Goal: Information Seeking & Learning: Compare options

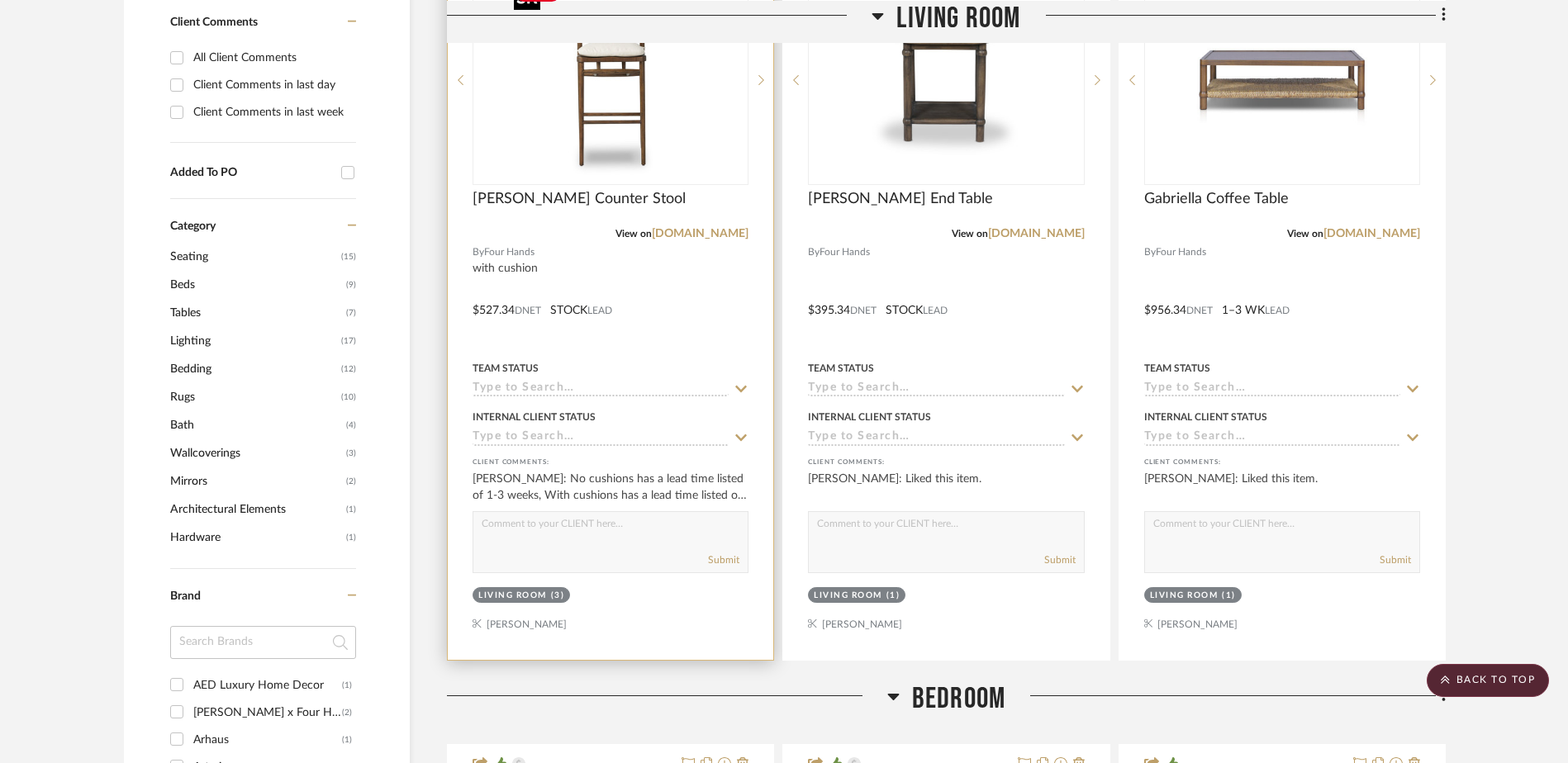
scroll to position [991, 0]
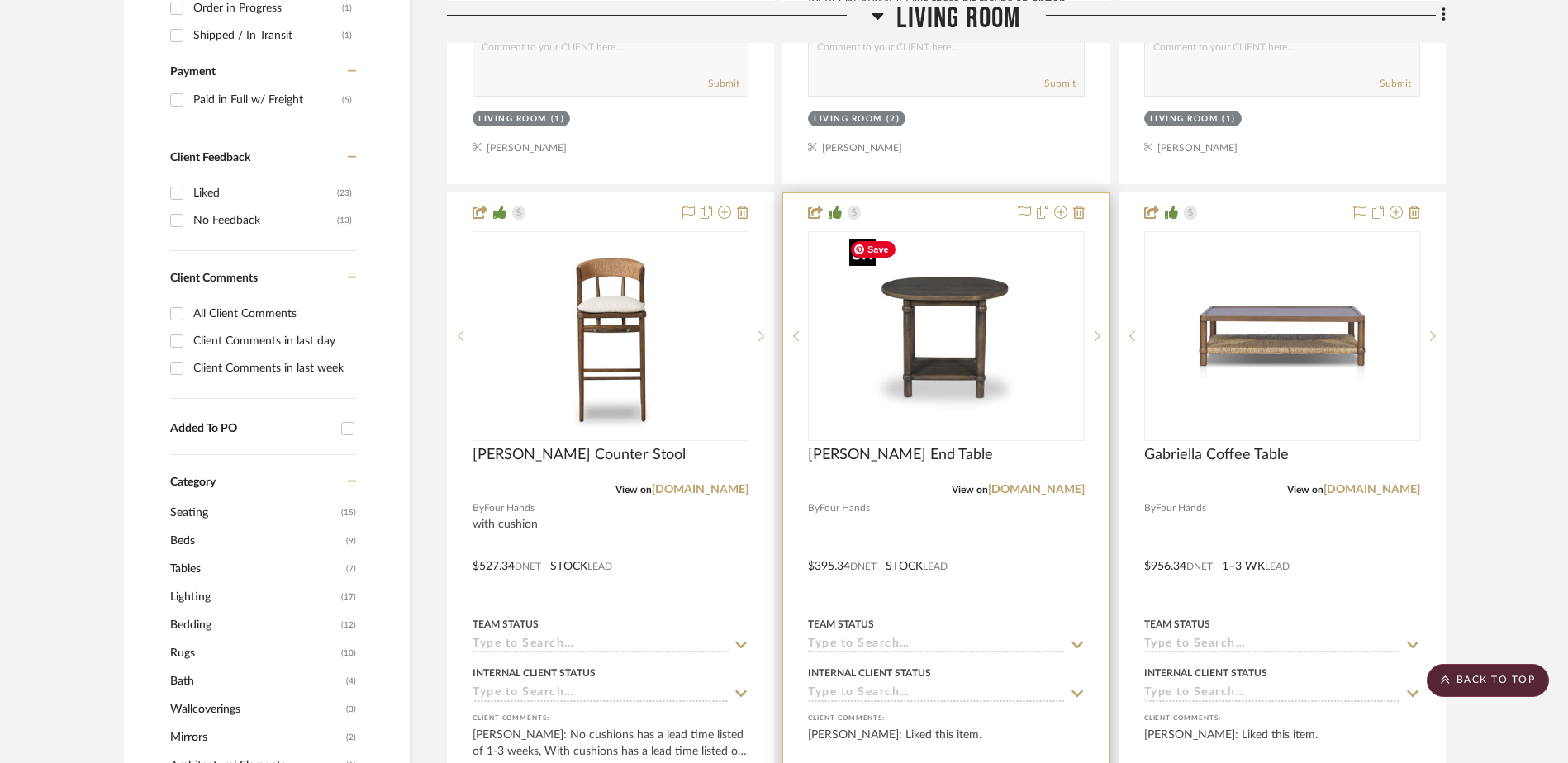
click at [932, 350] on img "0" at bounding box center [946, 336] width 206 height 206
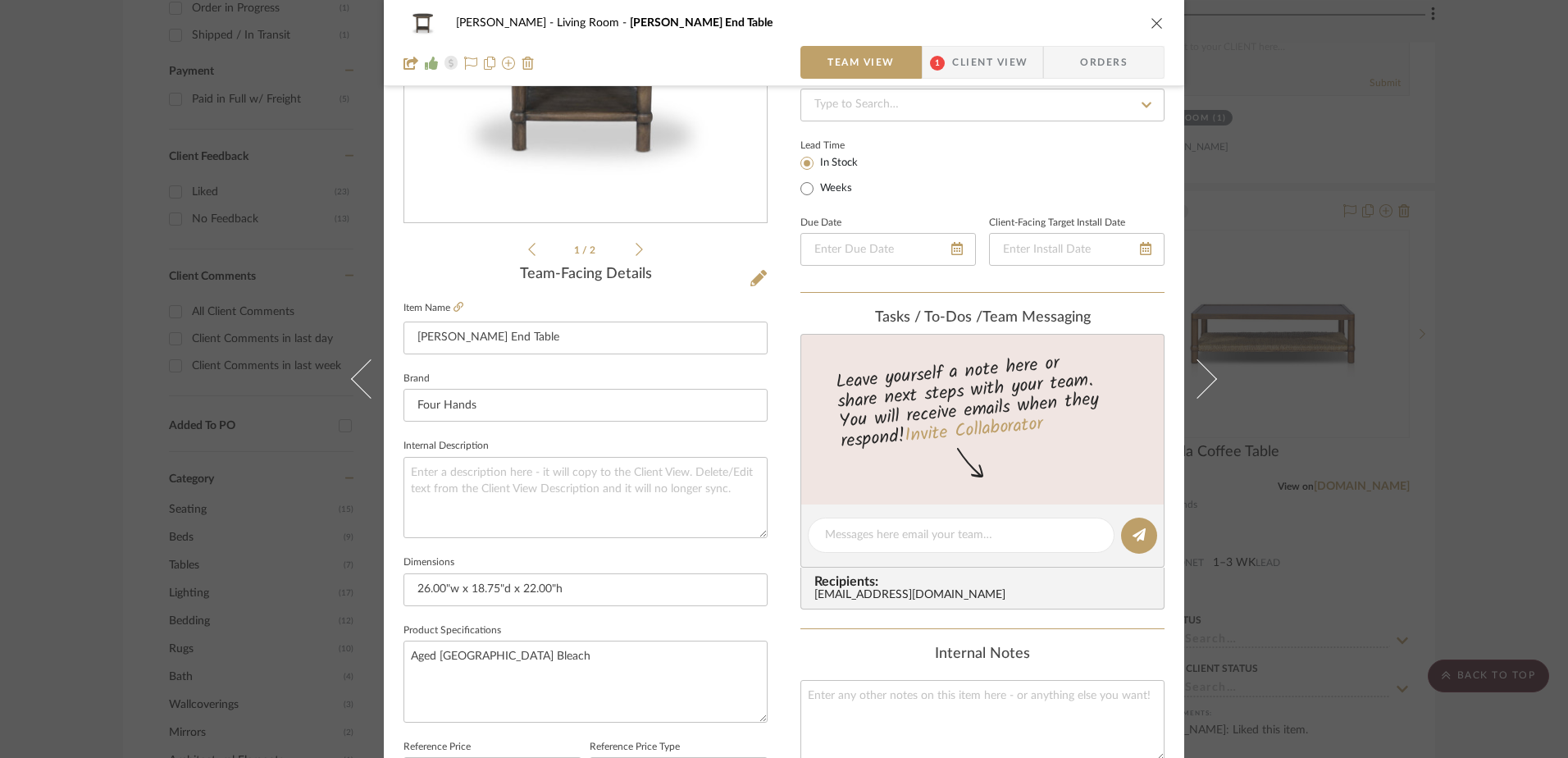
scroll to position [493, 0]
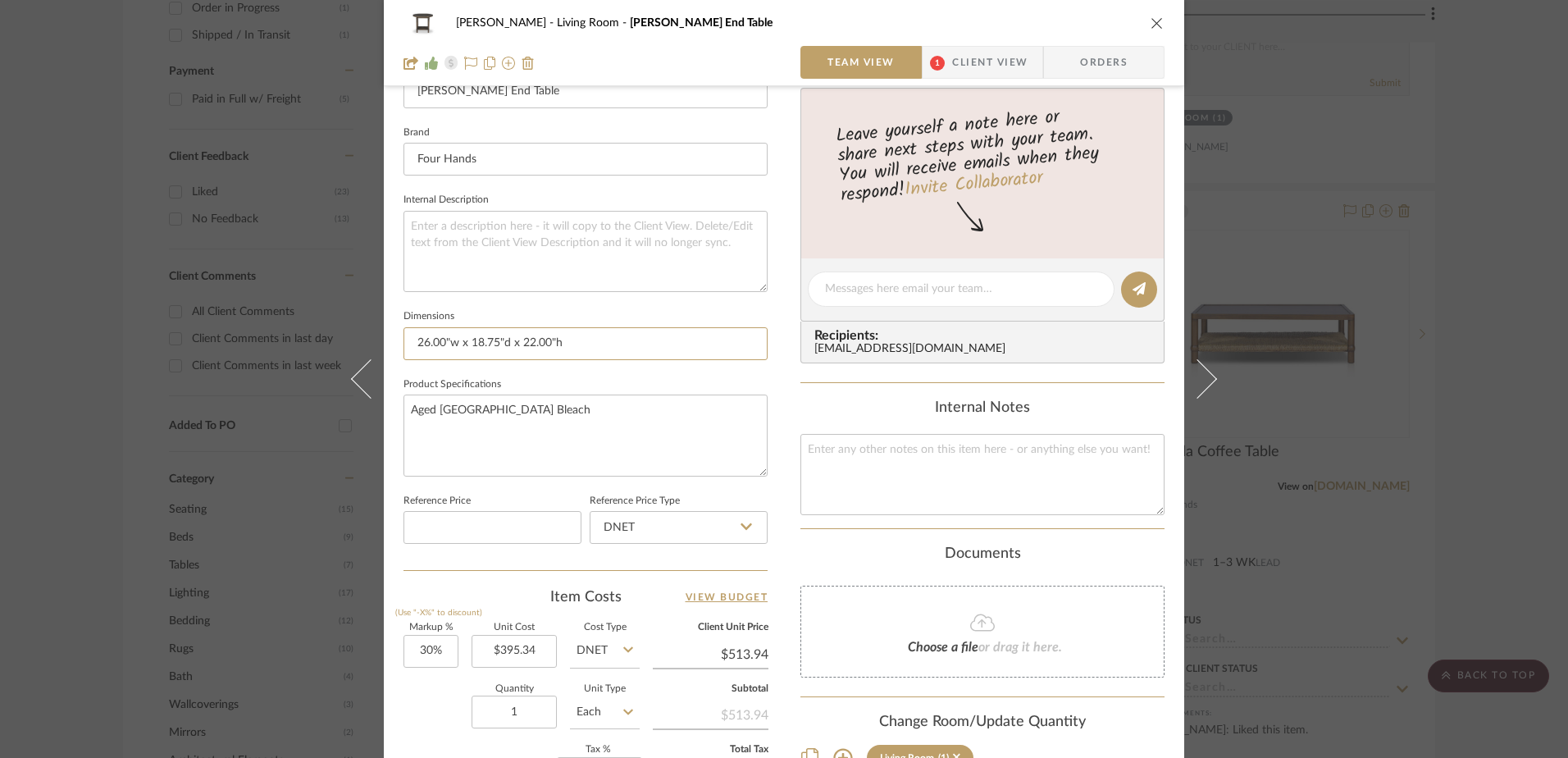
drag, startPoint x: 505, startPoint y: 340, endPoint x: 393, endPoint y: 338, distance: 112.0
click at [393, 338] on div "[PERSON_NAME] Living Room [PERSON_NAME] End Table Team View 1 Client View Order…" at bounding box center [784, 277] width 801 height 1515
click at [1153, 24] on icon "close" at bounding box center [1156, 22] width 13 height 13
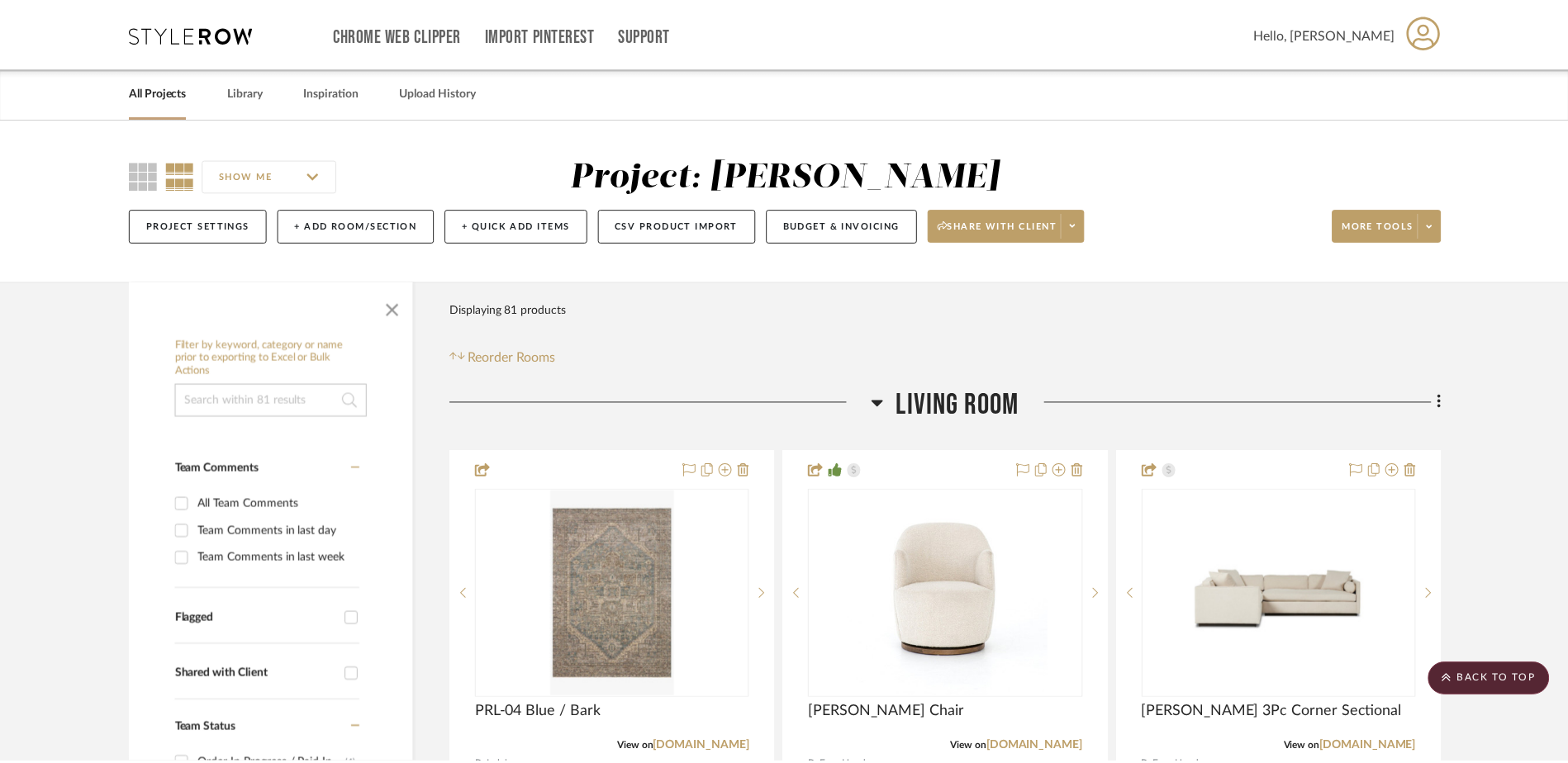
scroll to position [991, 0]
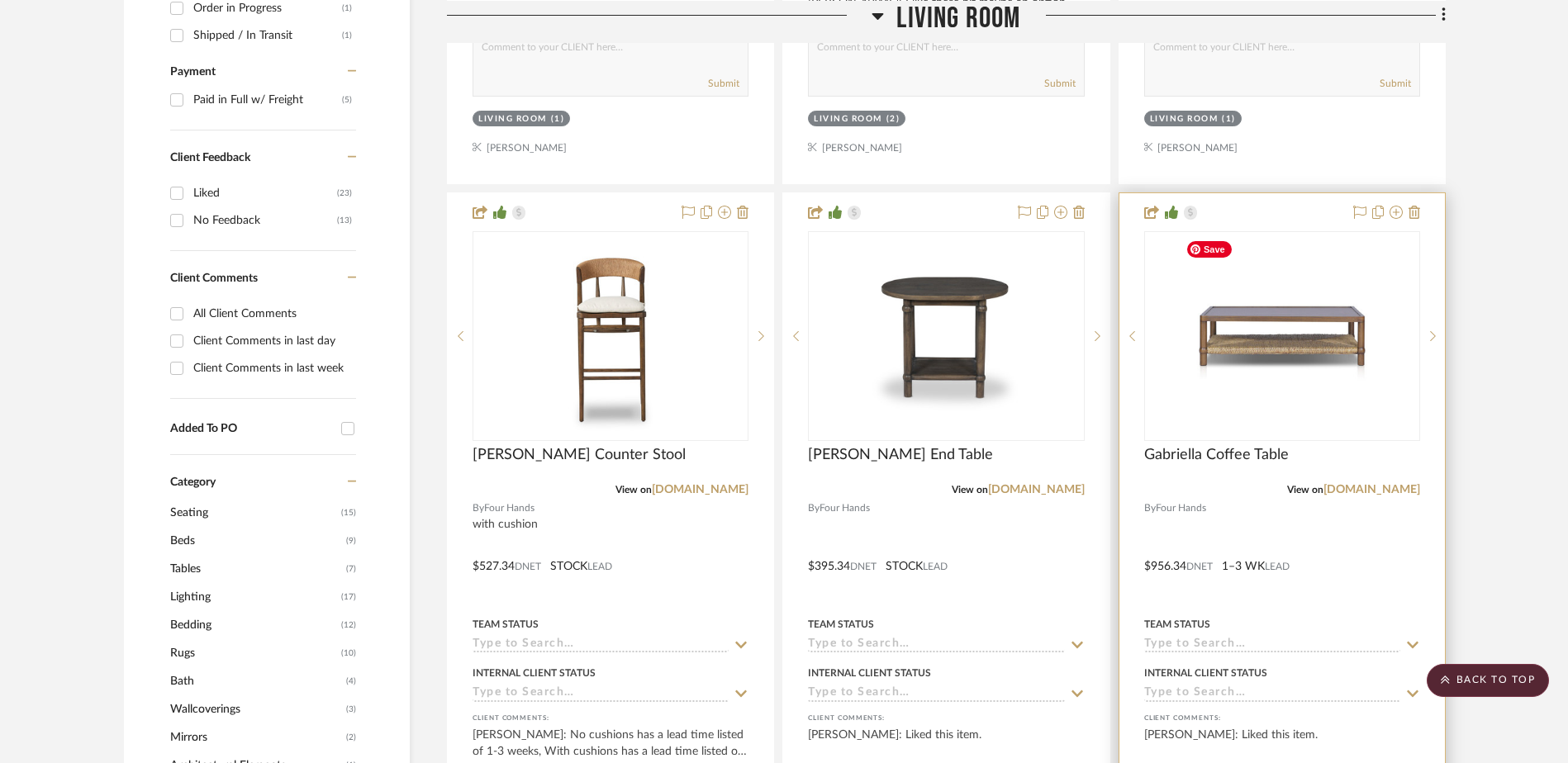
click at [1245, 332] on img "0" at bounding box center [1282, 336] width 206 height 206
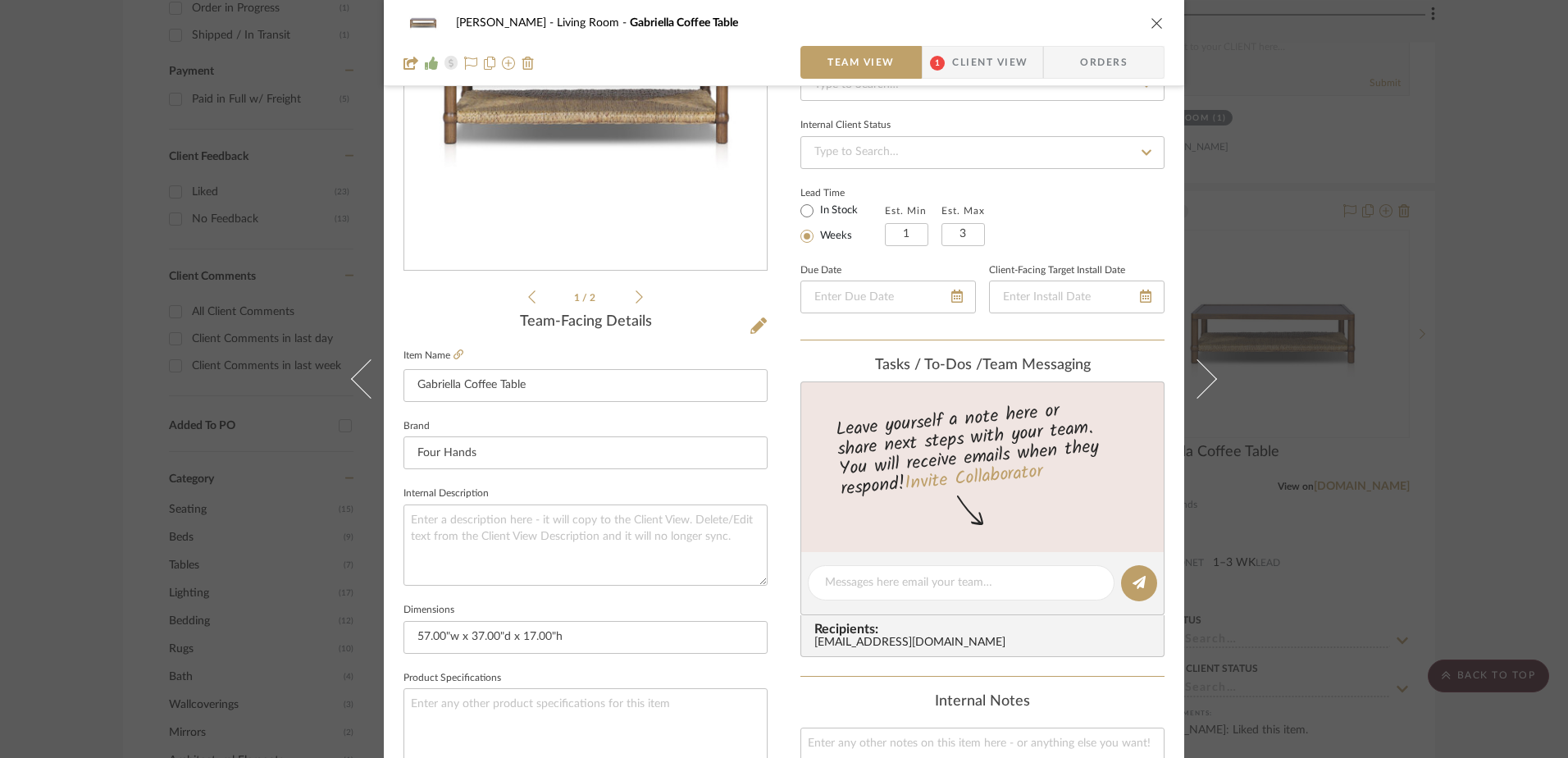
scroll to position [328, 0]
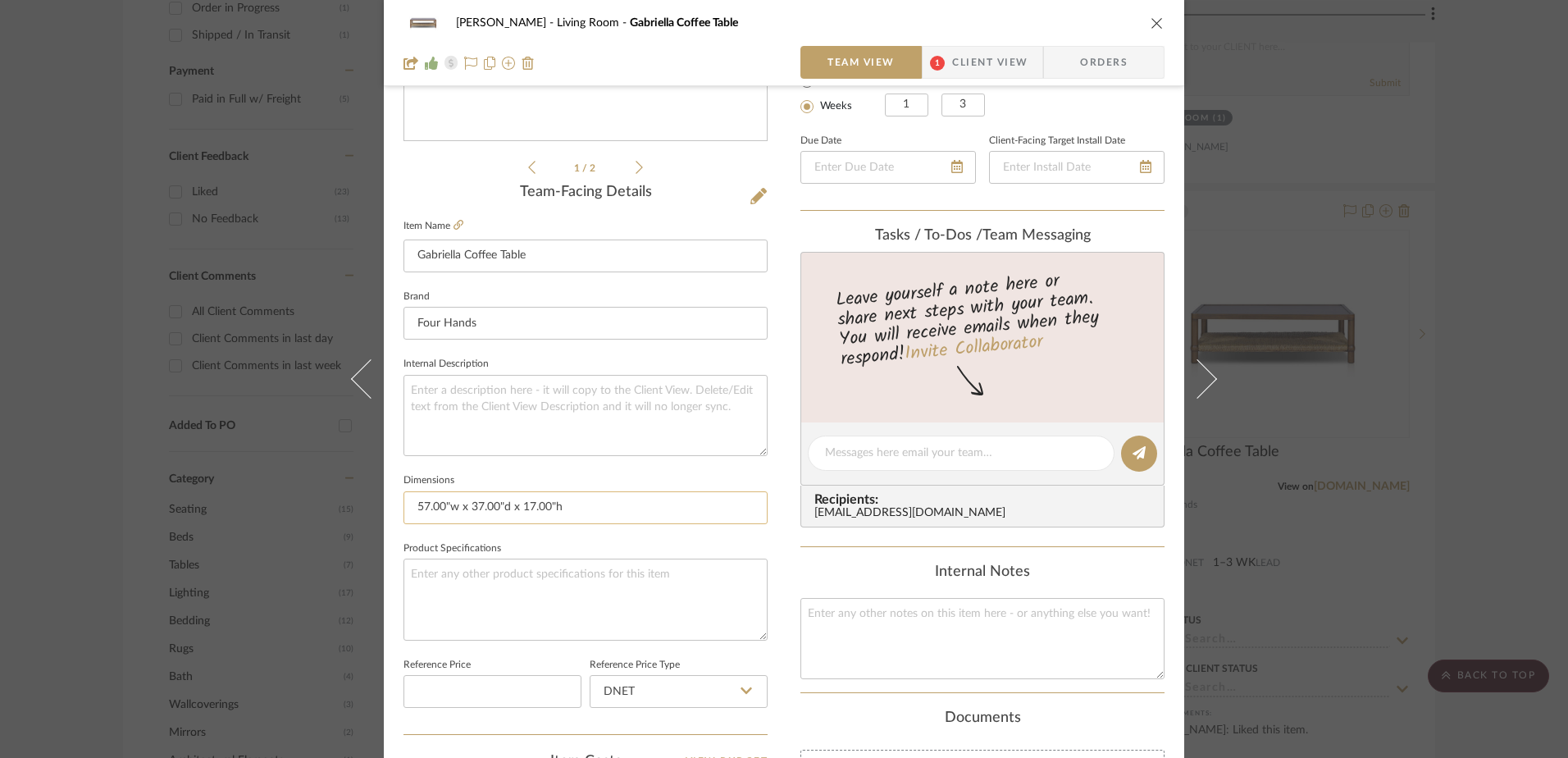
click at [462, 510] on input "57.00"w x 37.00"d x 17.00"h" at bounding box center [586, 508] width 364 height 33
drag, startPoint x: 530, startPoint y: 510, endPoint x: 387, endPoint y: 509, distance: 143.0
click at [387, 509] on div "[PERSON_NAME] Living Room Gabriella Coffee Table Team View 1 Client View Orders…" at bounding box center [784, 441] width 801 height 1515
click at [1151, 20] on icon "close" at bounding box center [1156, 22] width 13 height 13
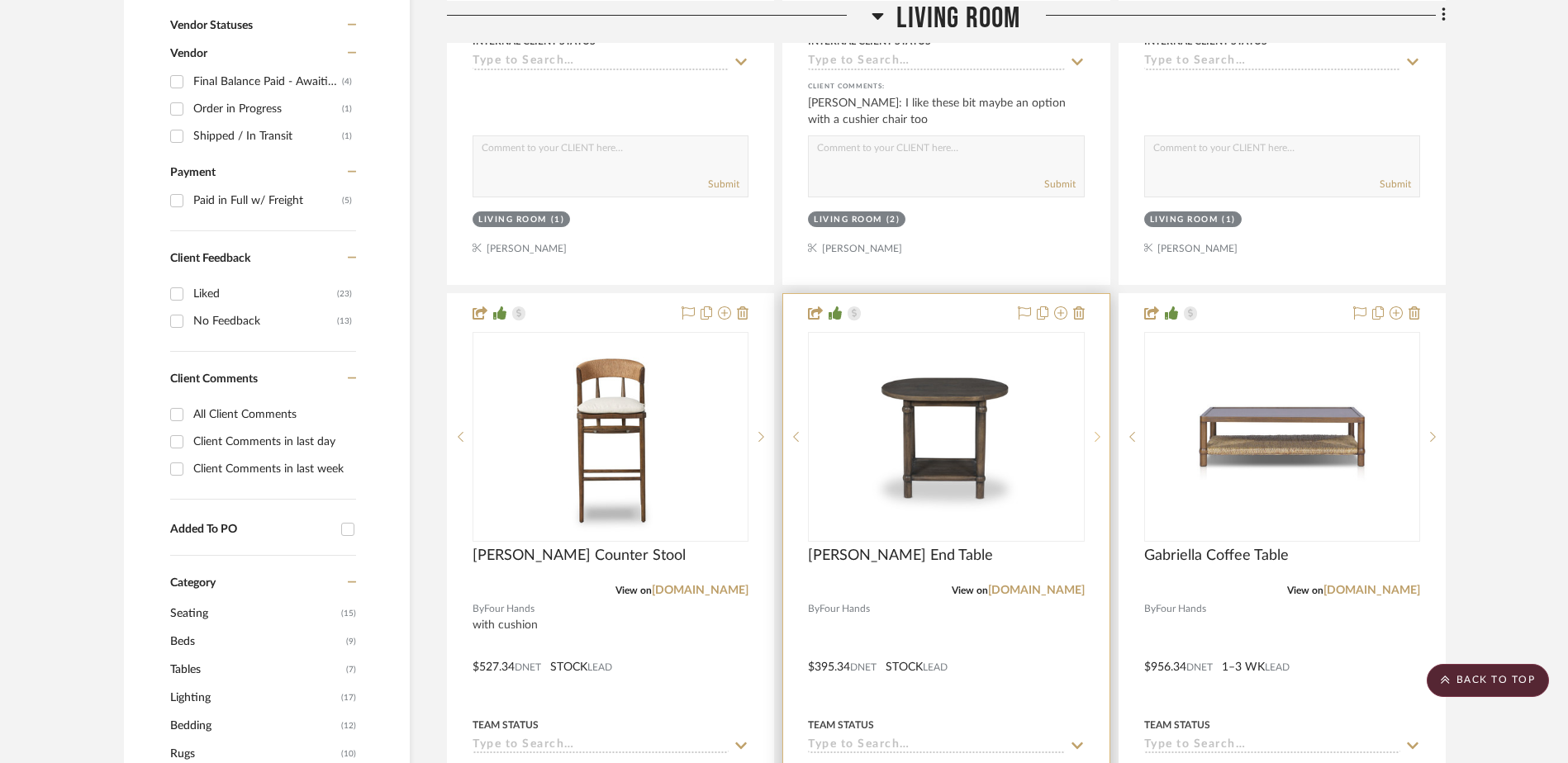
scroll to position [909, 0]
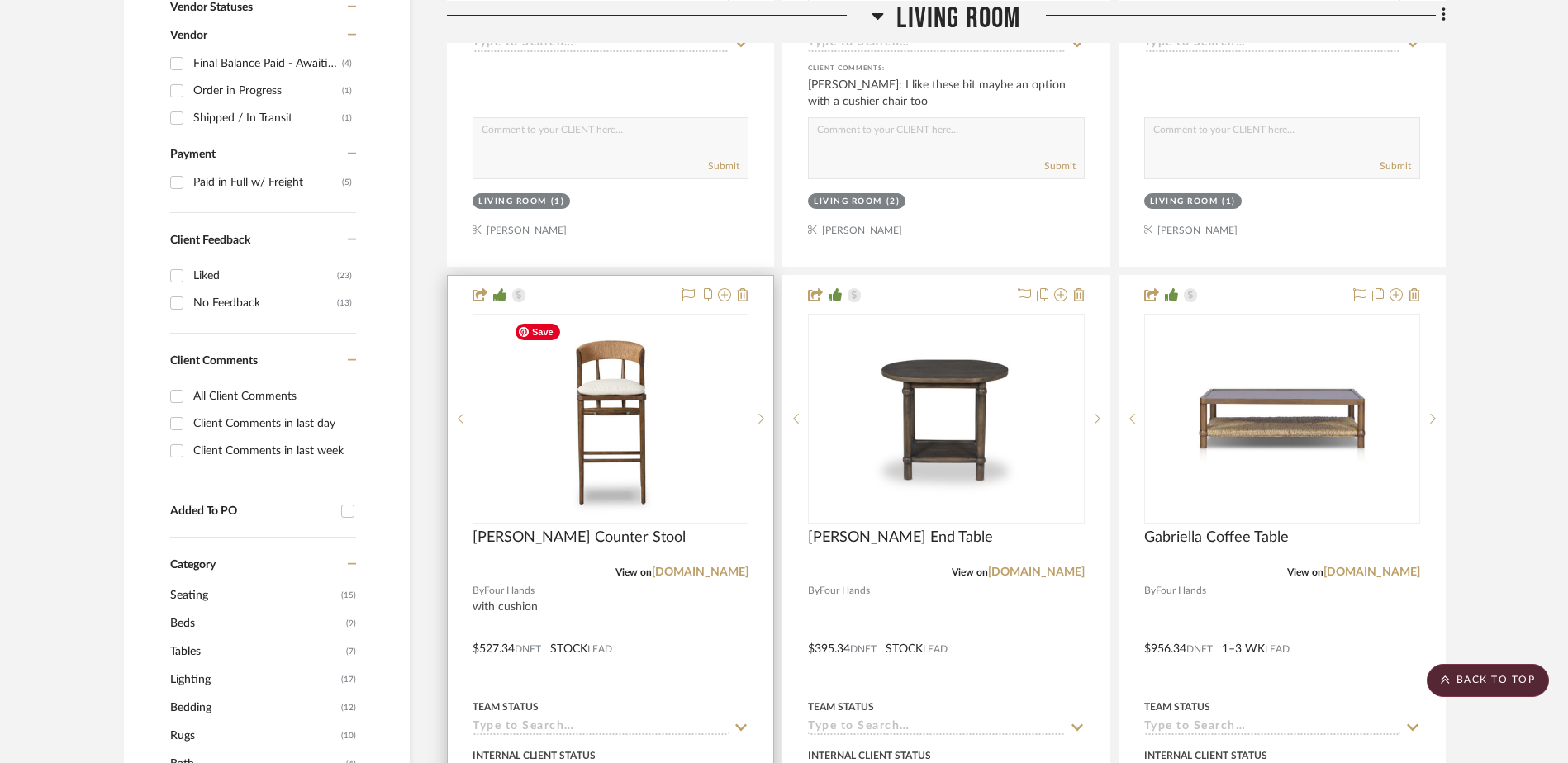
click at [617, 436] on img "0" at bounding box center [611, 419] width 206 height 206
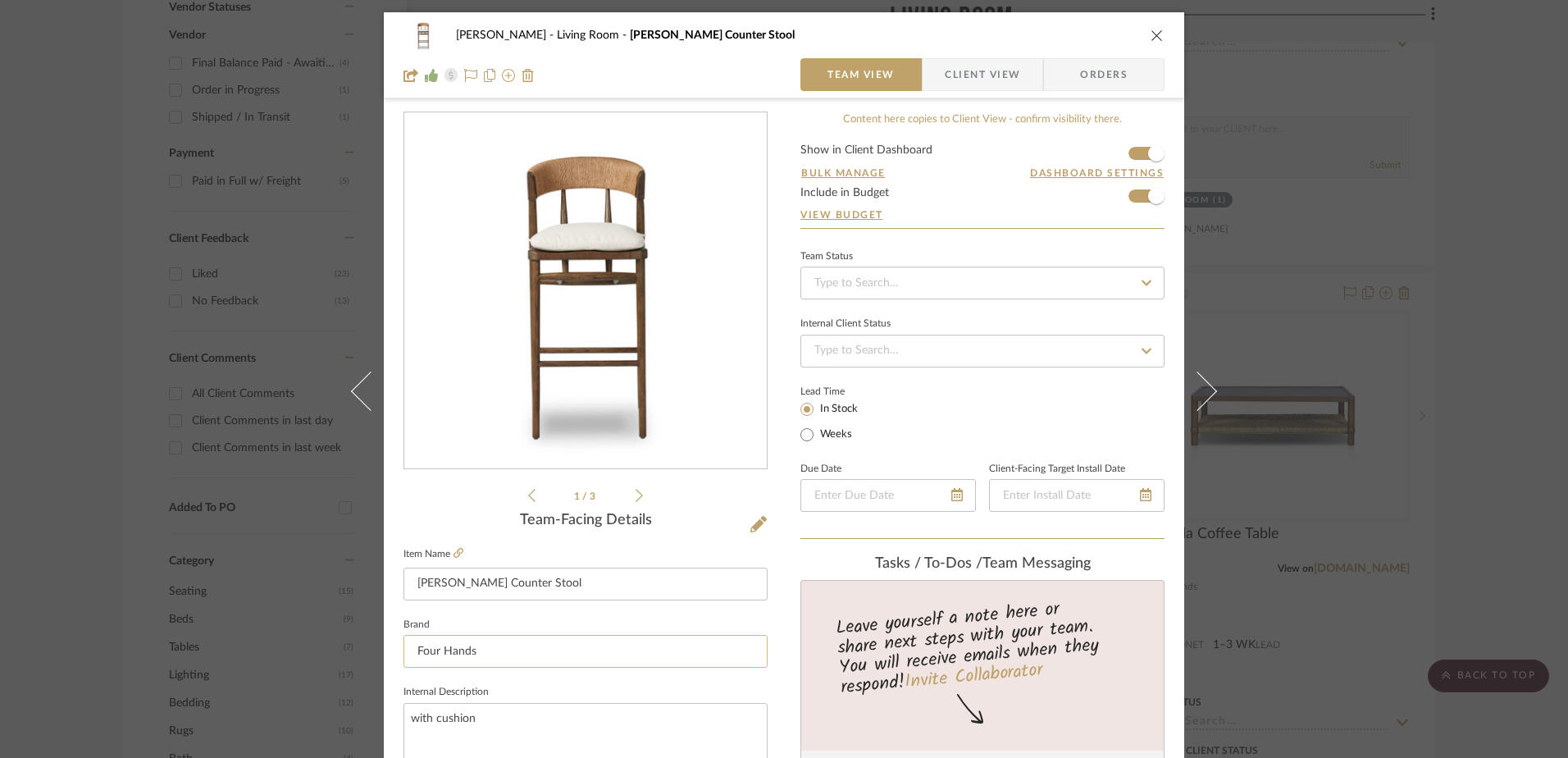
scroll to position [165, 0]
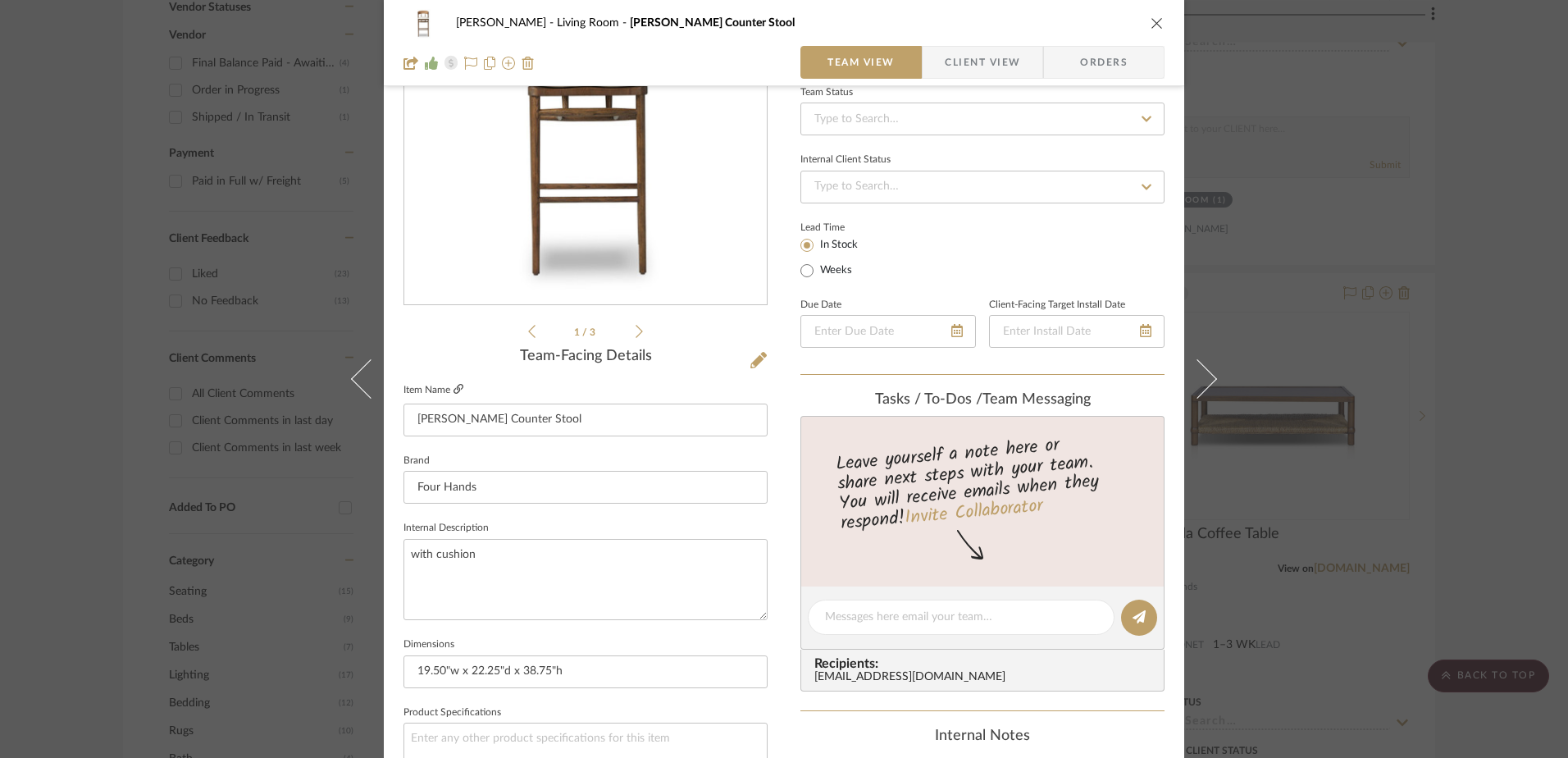
click at [457, 386] on icon at bounding box center [458, 388] width 9 height 9
click at [1160, 22] on div "[PERSON_NAME] Living Room [PERSON_NAME] Counter Stool Team View Client View Ord…" at bounding box center [784, 43] width 801 height 86
click at [1155, 27] on icon "close" at bounding box center [1156, 22] width 13 height 13
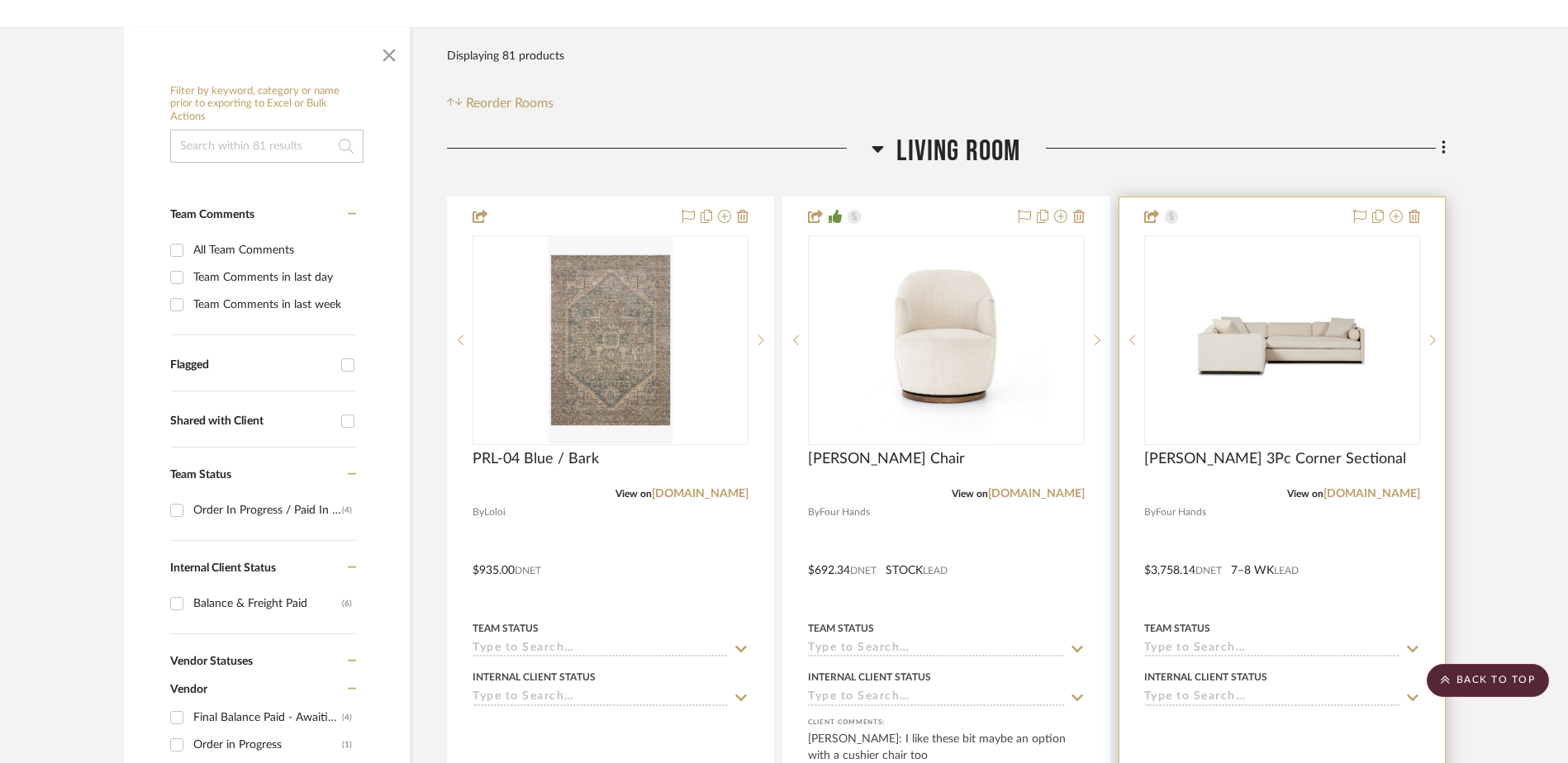
scroll to position [248, 0]
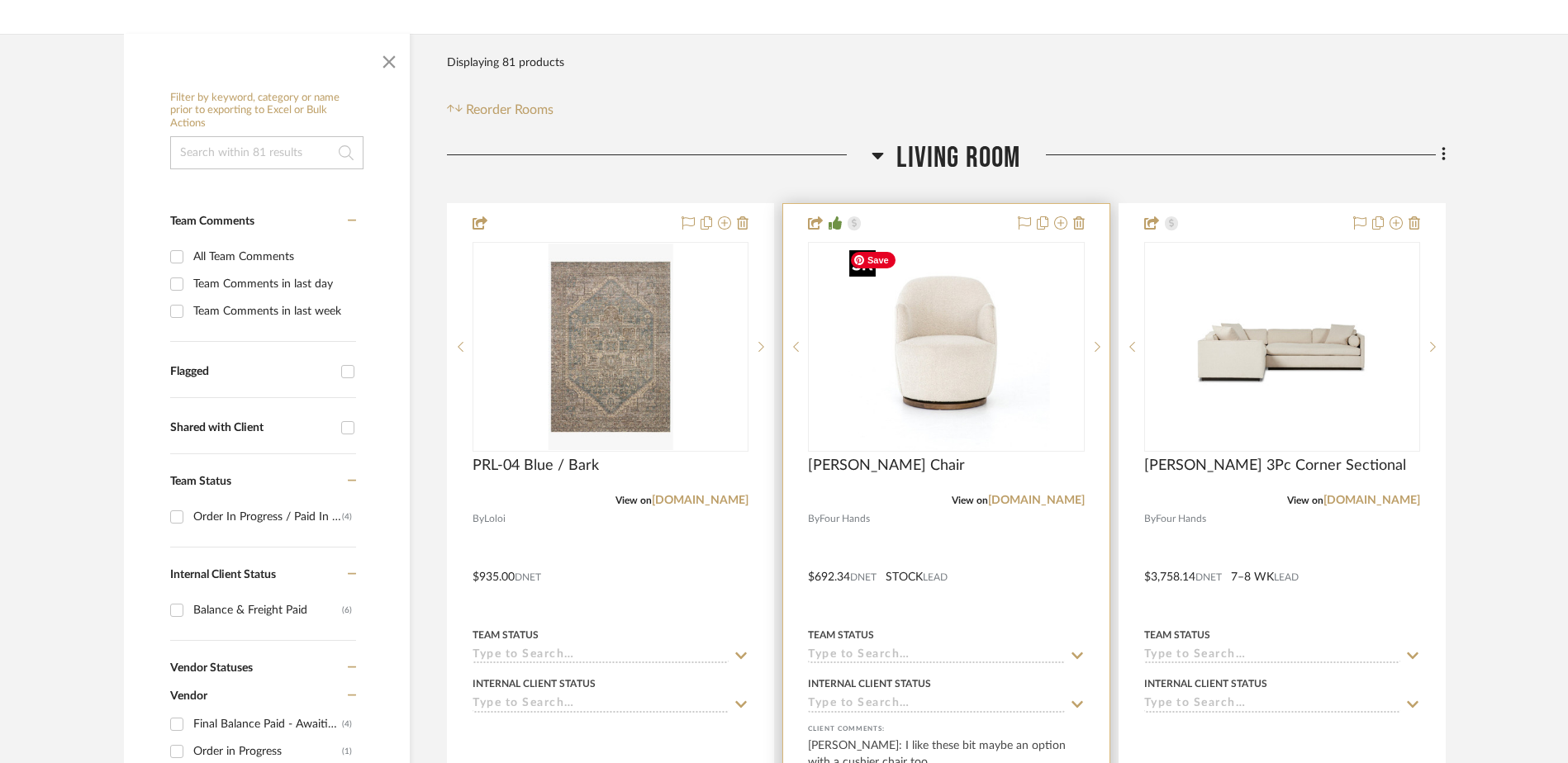
click at [949, 385] on img "0" at bounding box center [946, 347] width 206 height 206
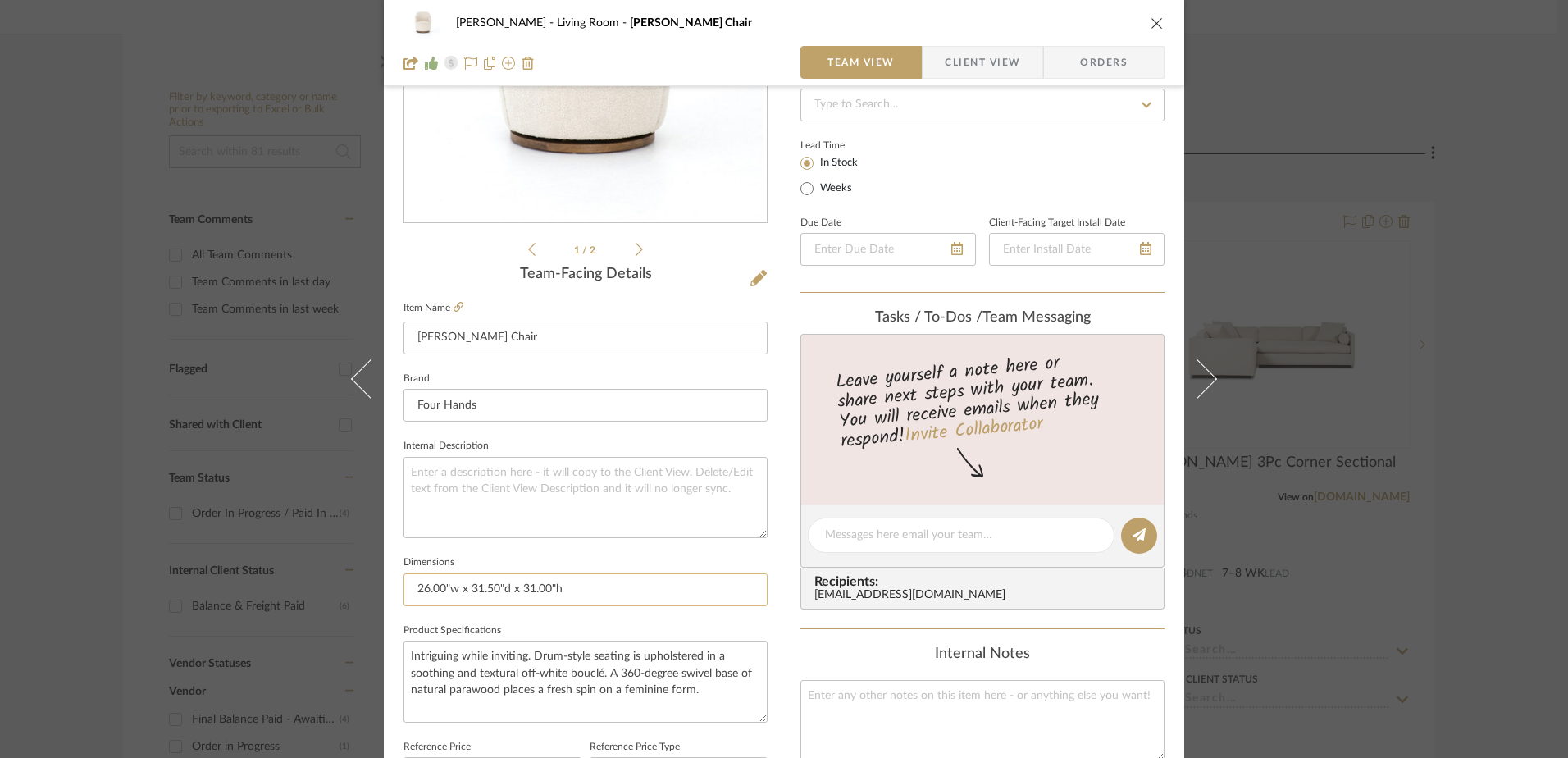
drag, startPoint x: 545, startPoint y: 588, endPoint x: 398, endPoint y: 587, distance: 147.0
click at [404, 587] on input "26.00"w x 31.50"d x 31.00"h" at bounding box center [586, 590] width 364 height 33
click at [1152, 23] on icon "close" at bounding box center [1156, 22] width 13 height 13
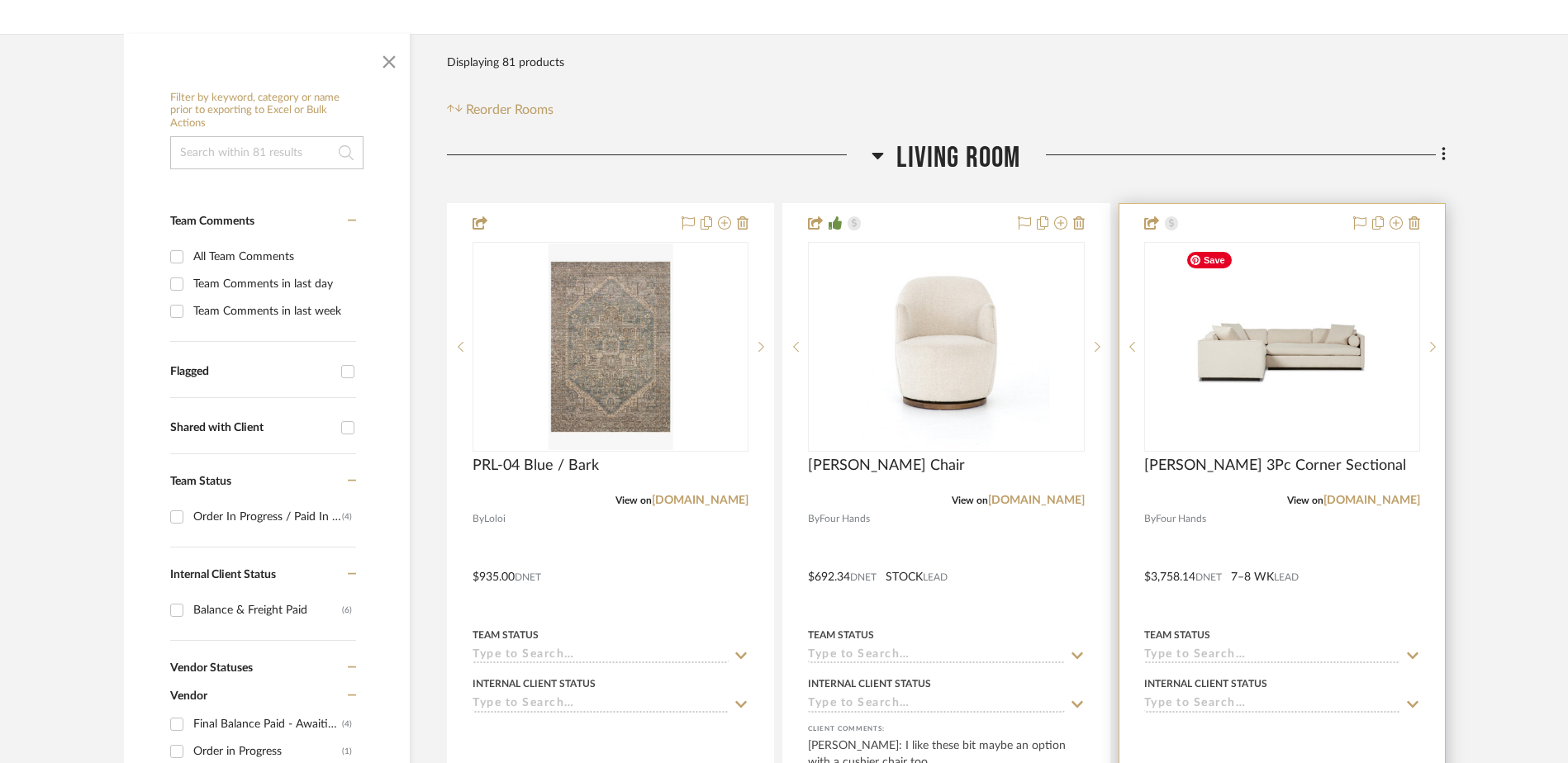
click at [1233, 394] on img "0" at bounding box center [1282, 347] width 206 height 206
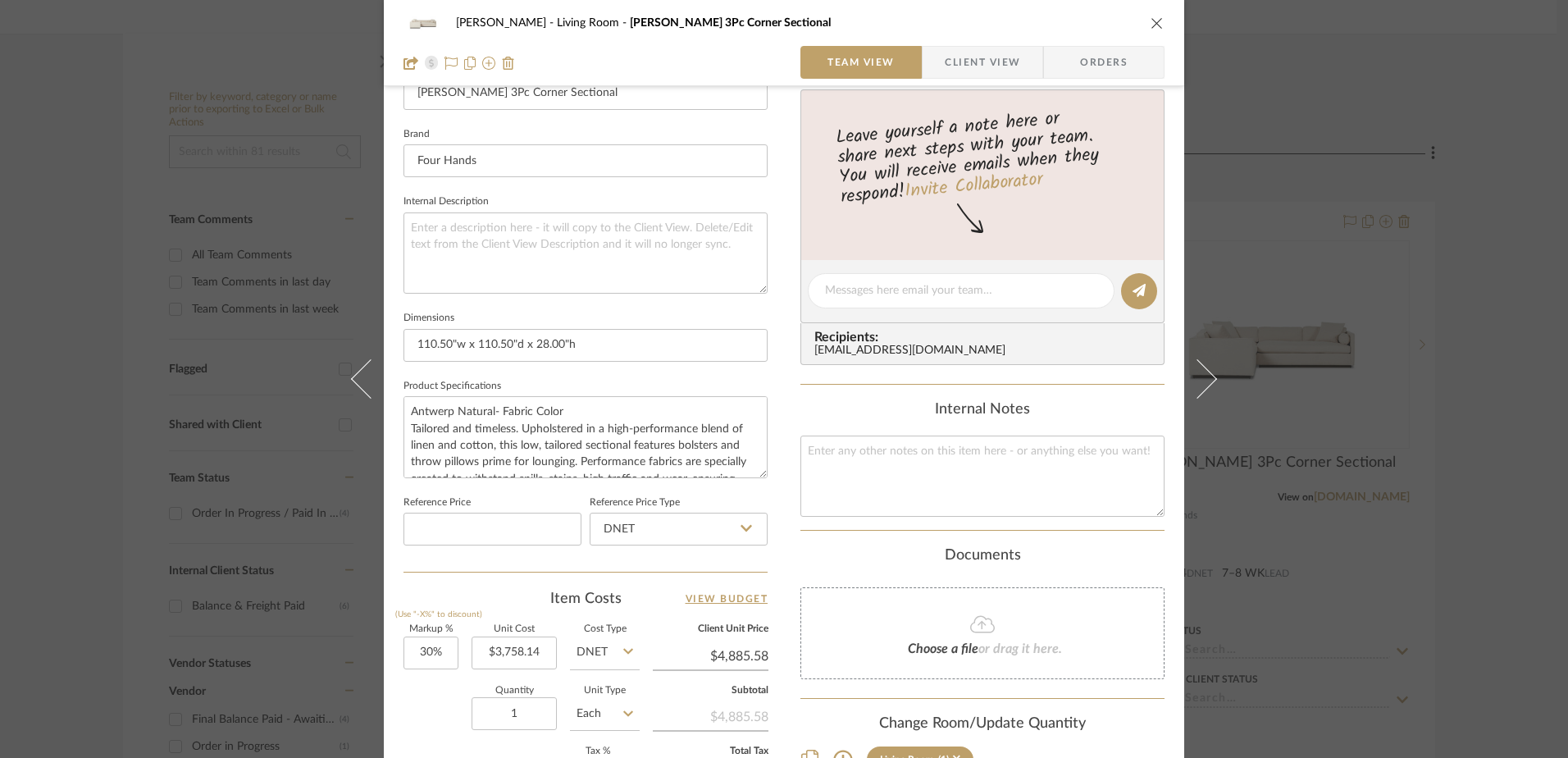
scroll to position [493, 0]
drag, startPoint x: 589, startPoint y: 347, endPoint x: 403, endPoint y: 342, distance: 186.1
click at [404, 342] on input "110.50"w x 110.50"d x 28.00"h" at bounding box center [586, 344] width 364 height 33
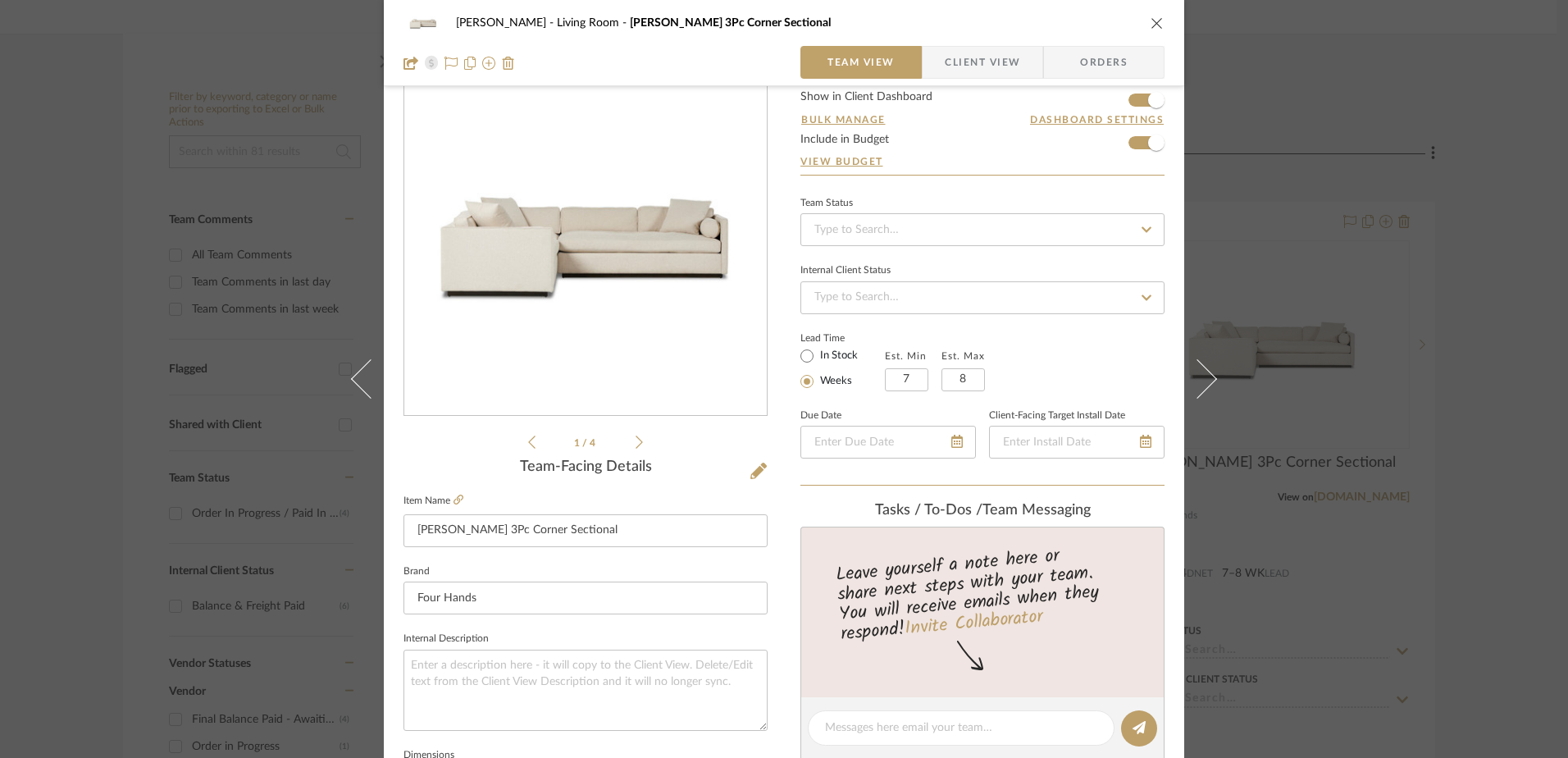
scroll to position [0, 0]
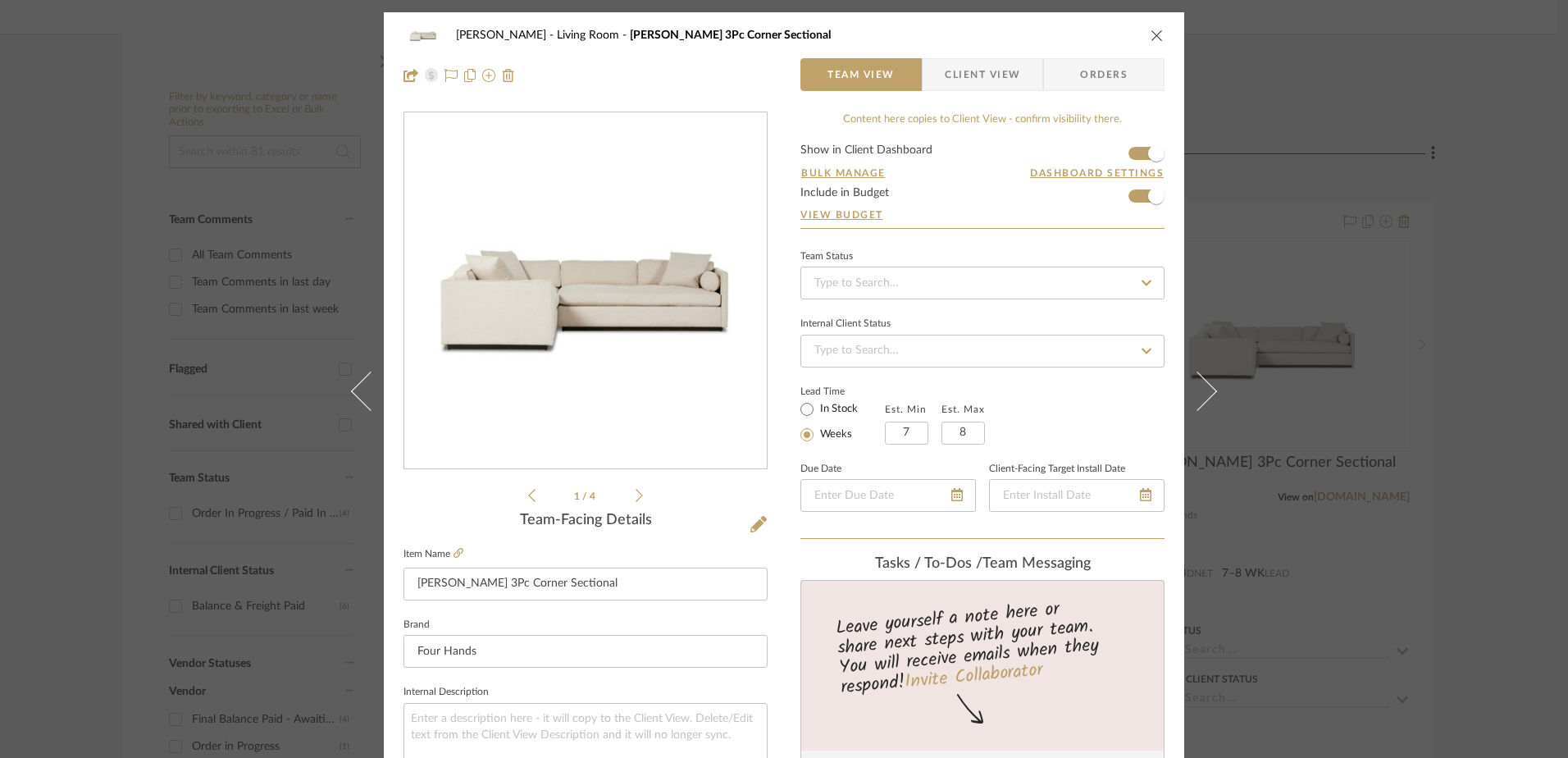
click at [1150, 39] on icon "close" at bounding box center [1156, 34] width 13 height 13
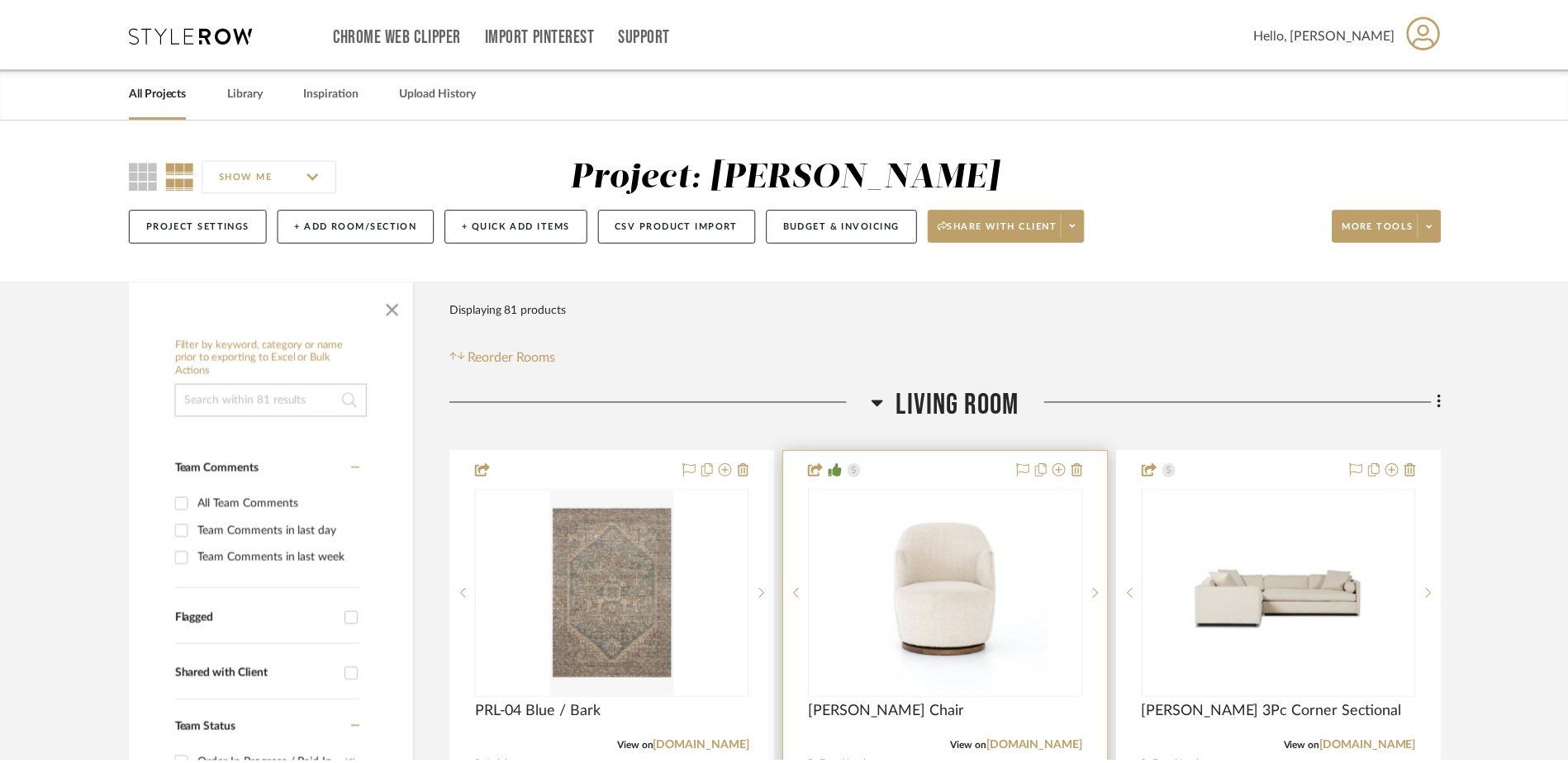
scroll to position [248, 0]
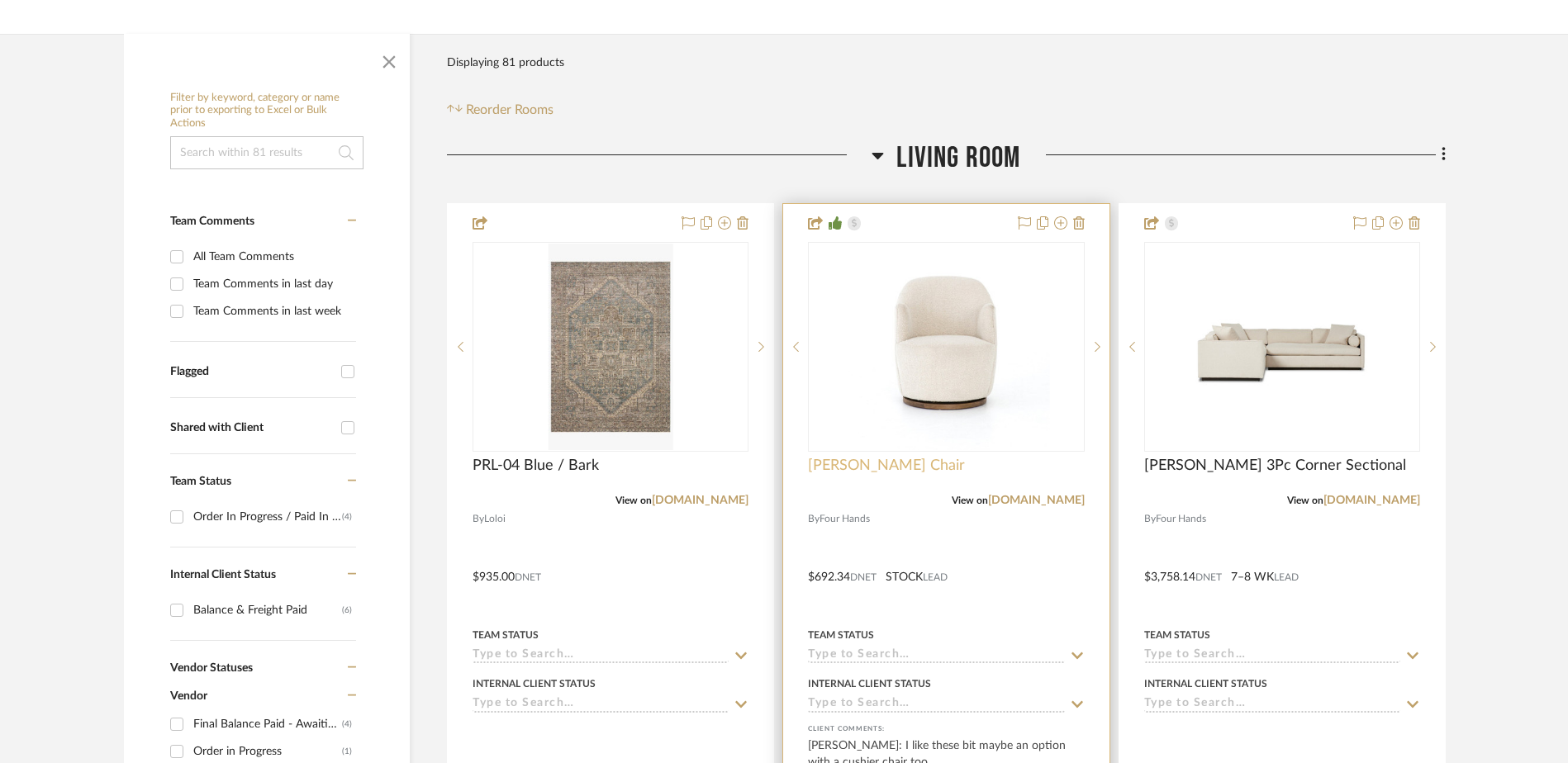
click at [905, 467] on span "[PERSON_NAME] Chair" at bounding box center [886, 466] width 157 height 18
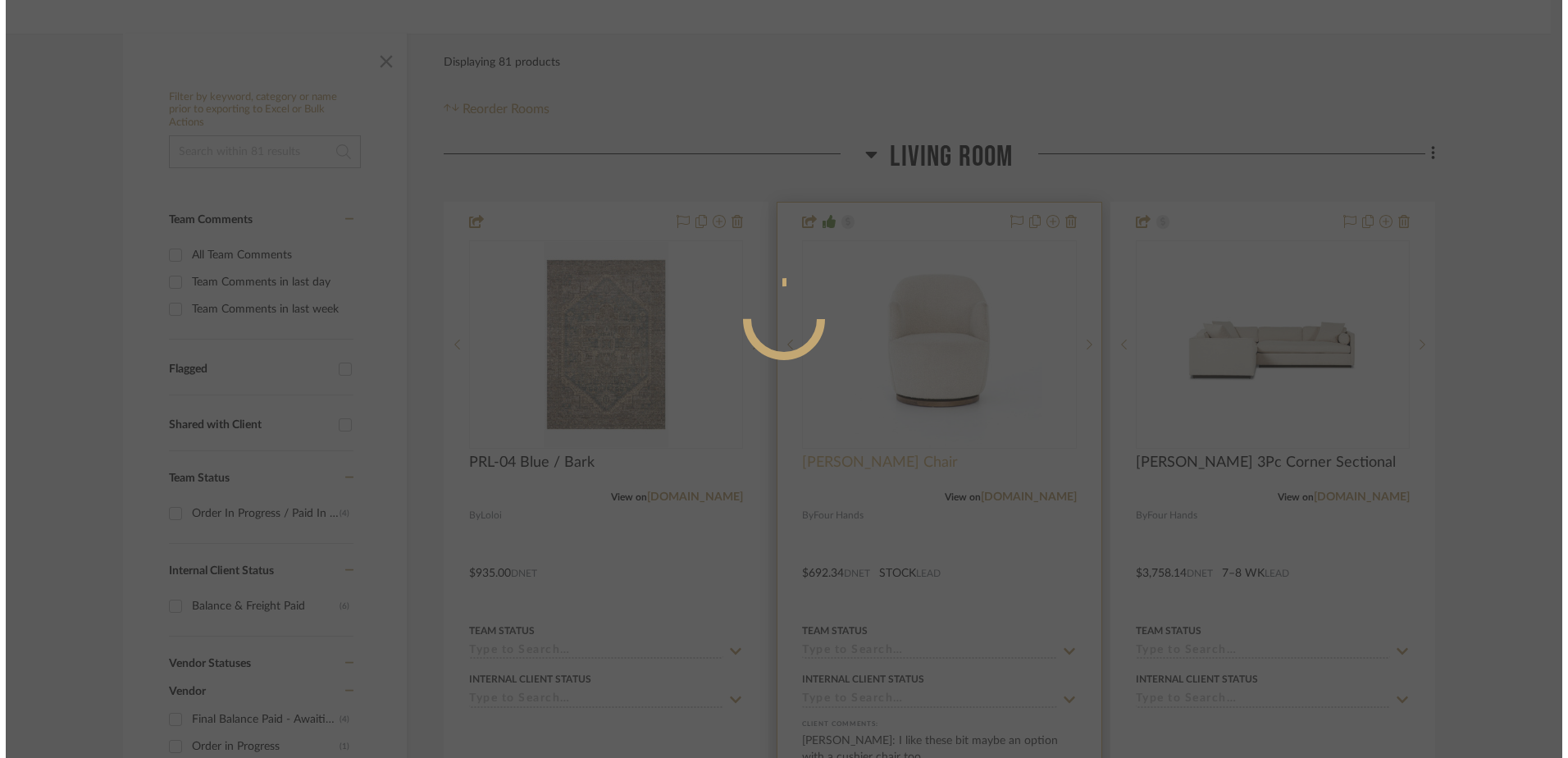
scroll to position [0, 0]
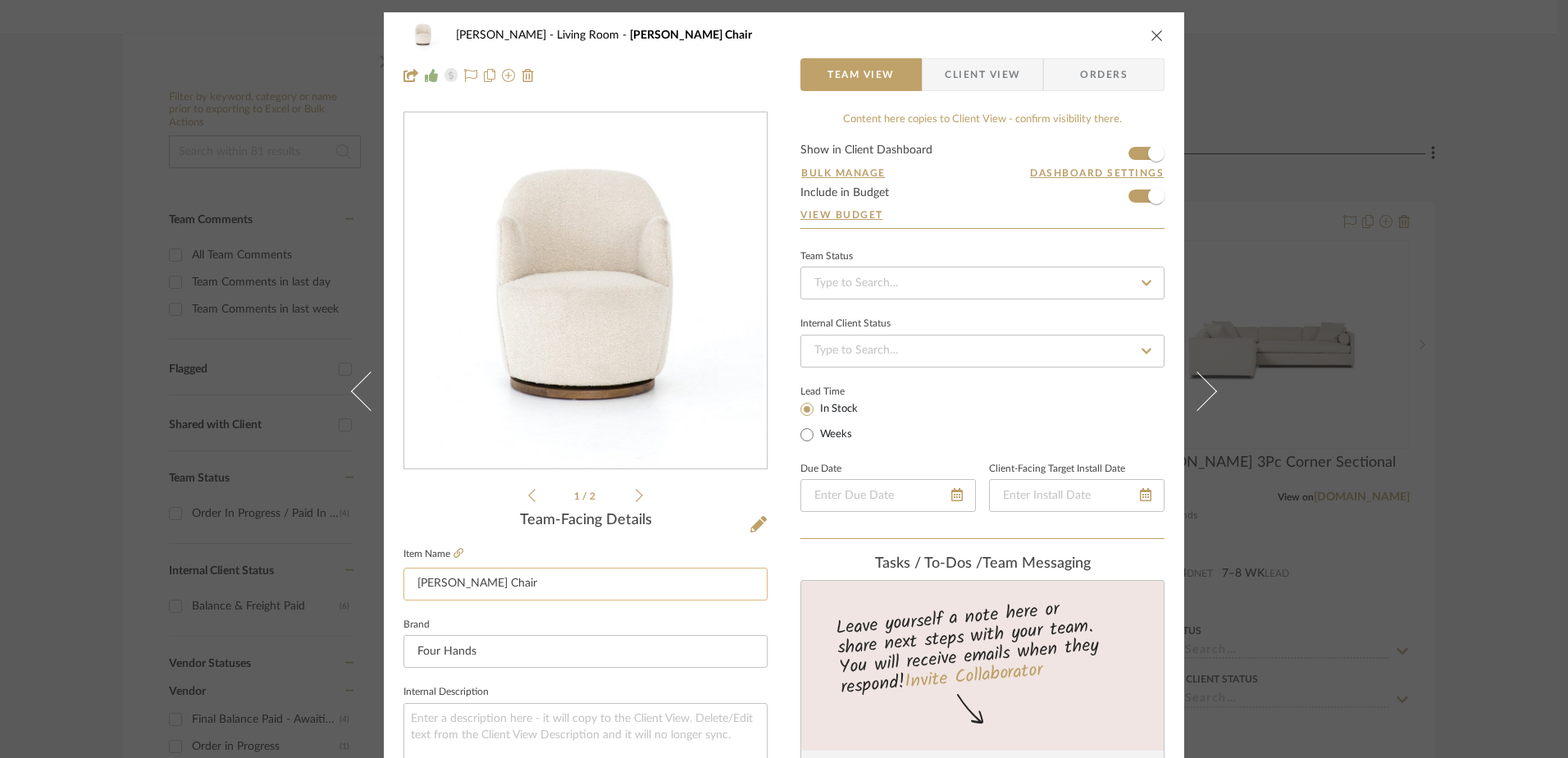
drag, startPoint x: 526, startPoint y: 587, endPoint x: 398, endPoint y: 594, distance: 128.2
click at [404, 594] on input "[PERSON_NAME] Chair" at bounding box center [586, 584] width 364 height 33
click at [1150, 31] on icon "close" at bounding box center [1156, 34] width 13 height 13
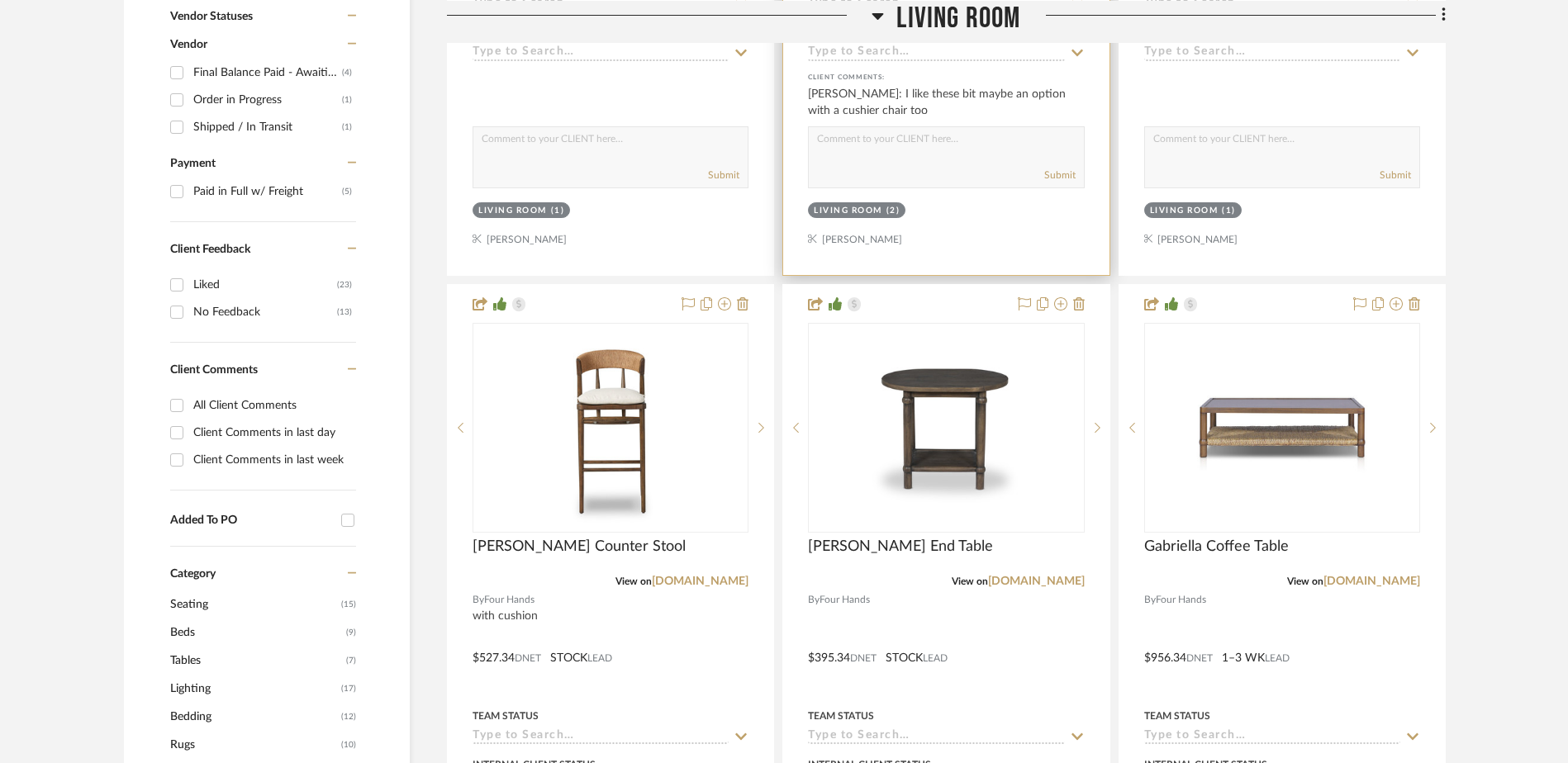
scroll to position [991, 0]
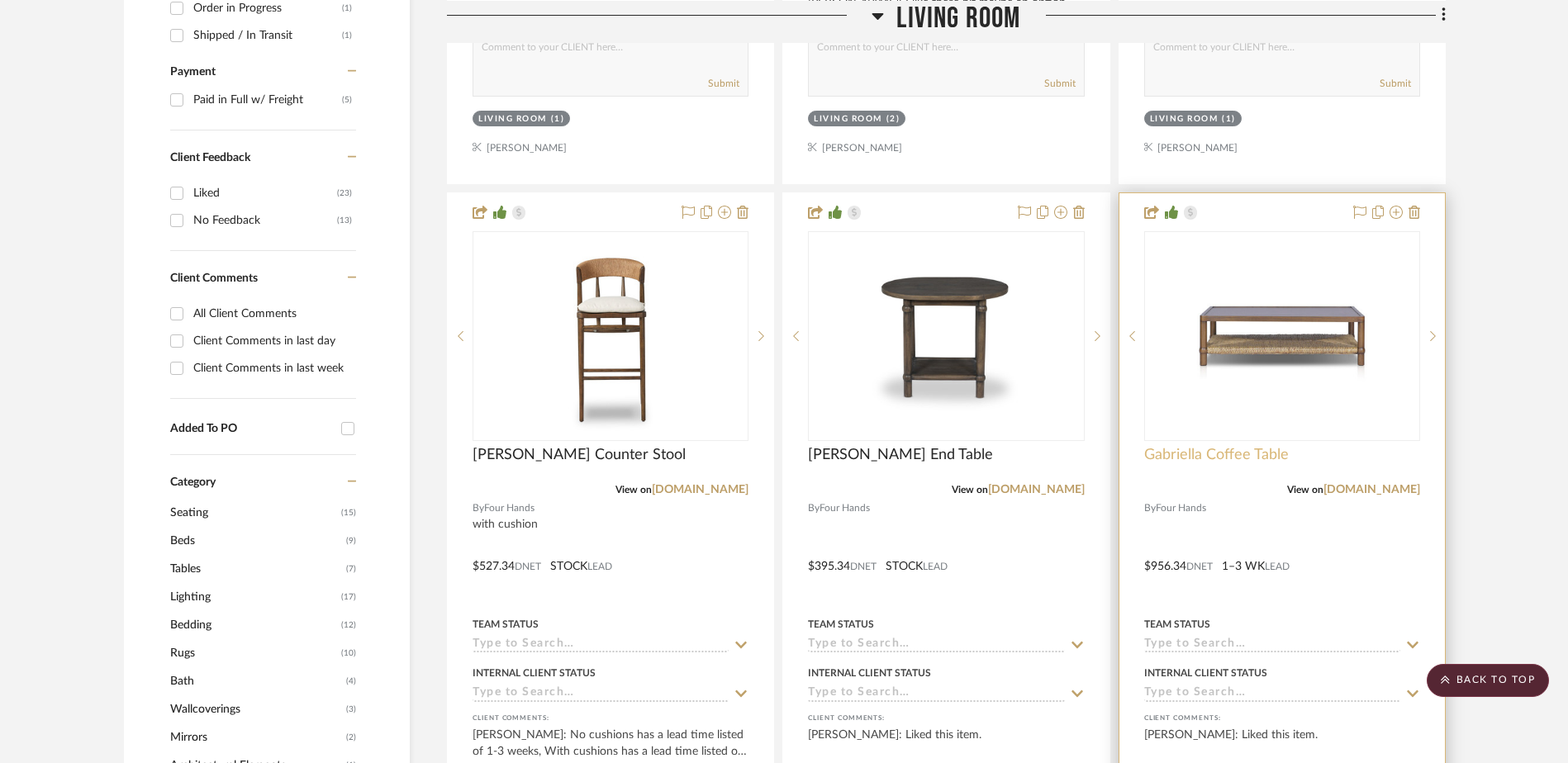
click at [1192, 456] on span "Gabriella Coffee Table" at bounding box center [1216, 454] width 145 height 18
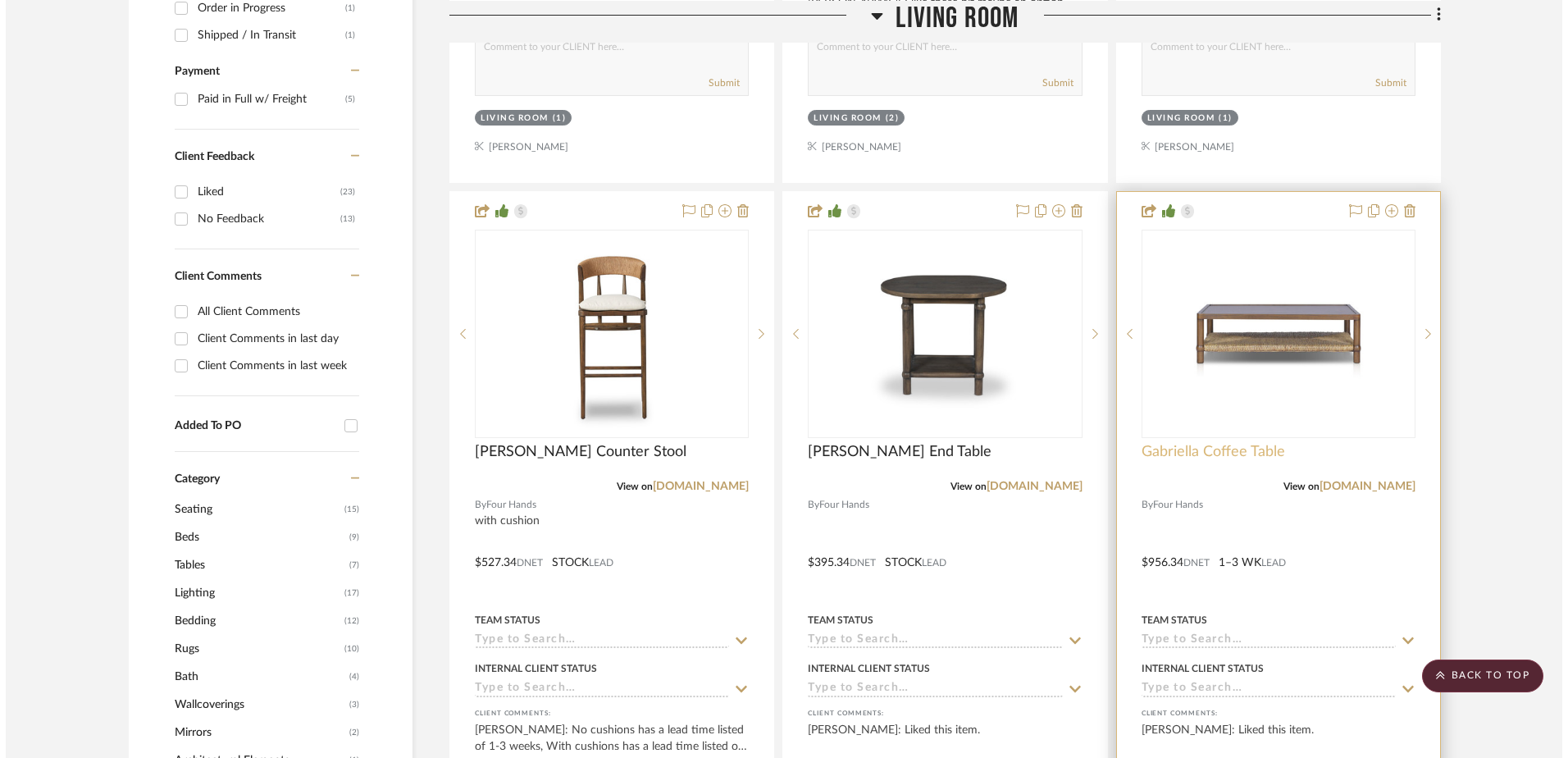
scroll to position [0, 0]
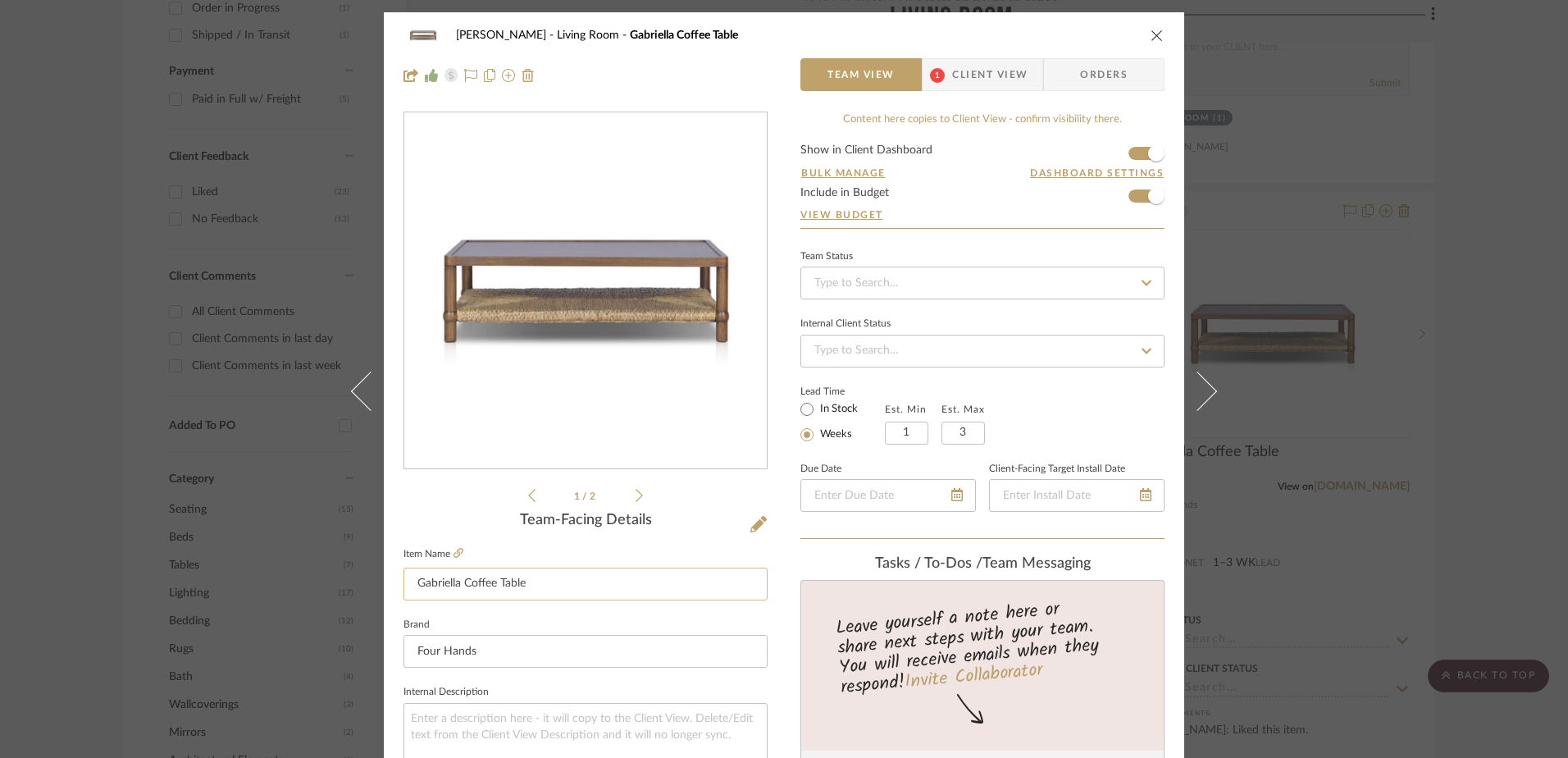
click at [461, 581] on input "Gabriella Coffee Table" at bounding box center [586, 584] width 364 height 33
click at [1151, 36] on icon "close" at bounding box center [1156, 34] width 13 height 13
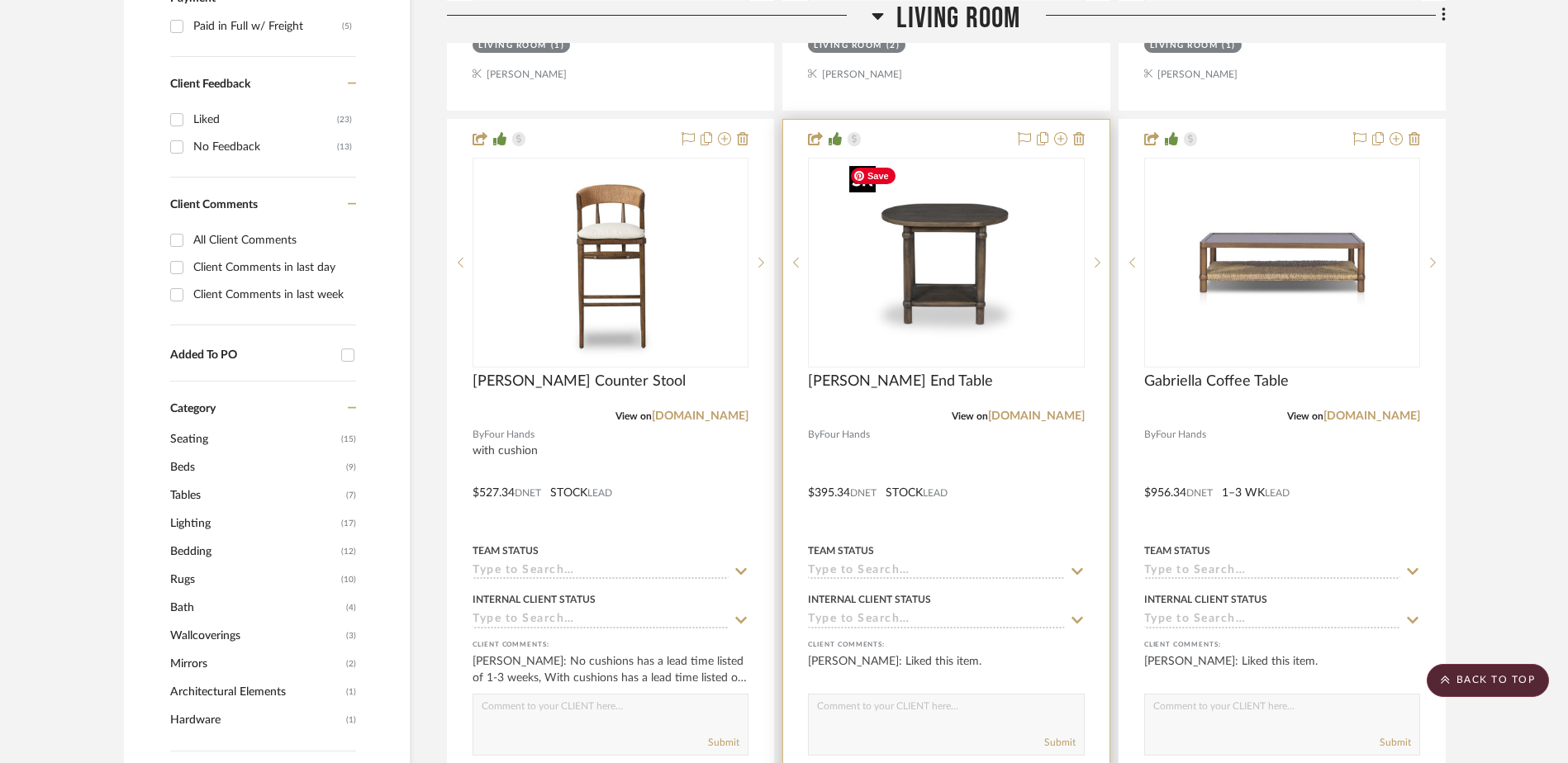
scroll to position [1157, 0]
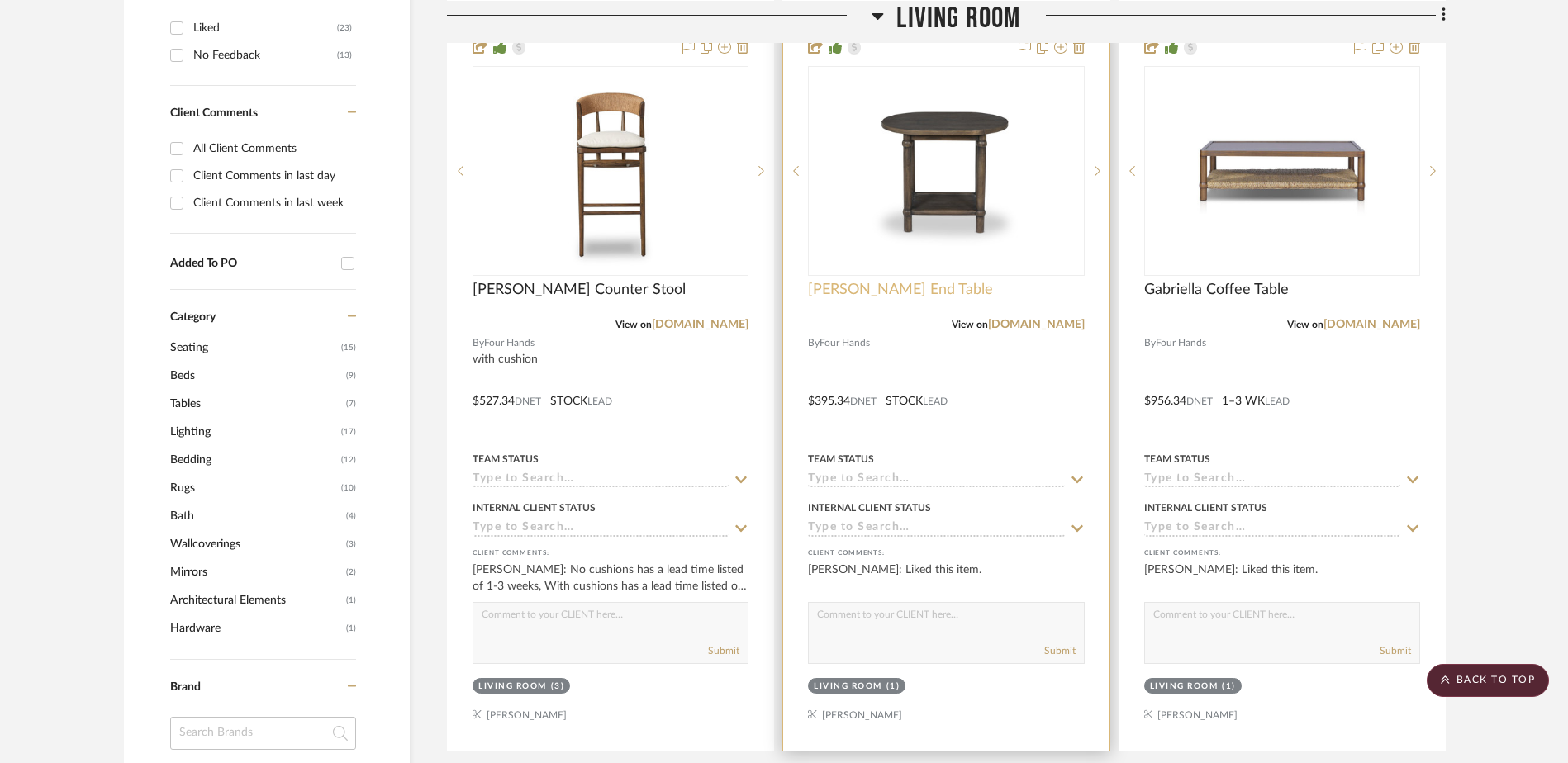
click at [877, 290] on span "[PERSON_NAME] End Table" at bounding box center [900, 290] width 185 height 18
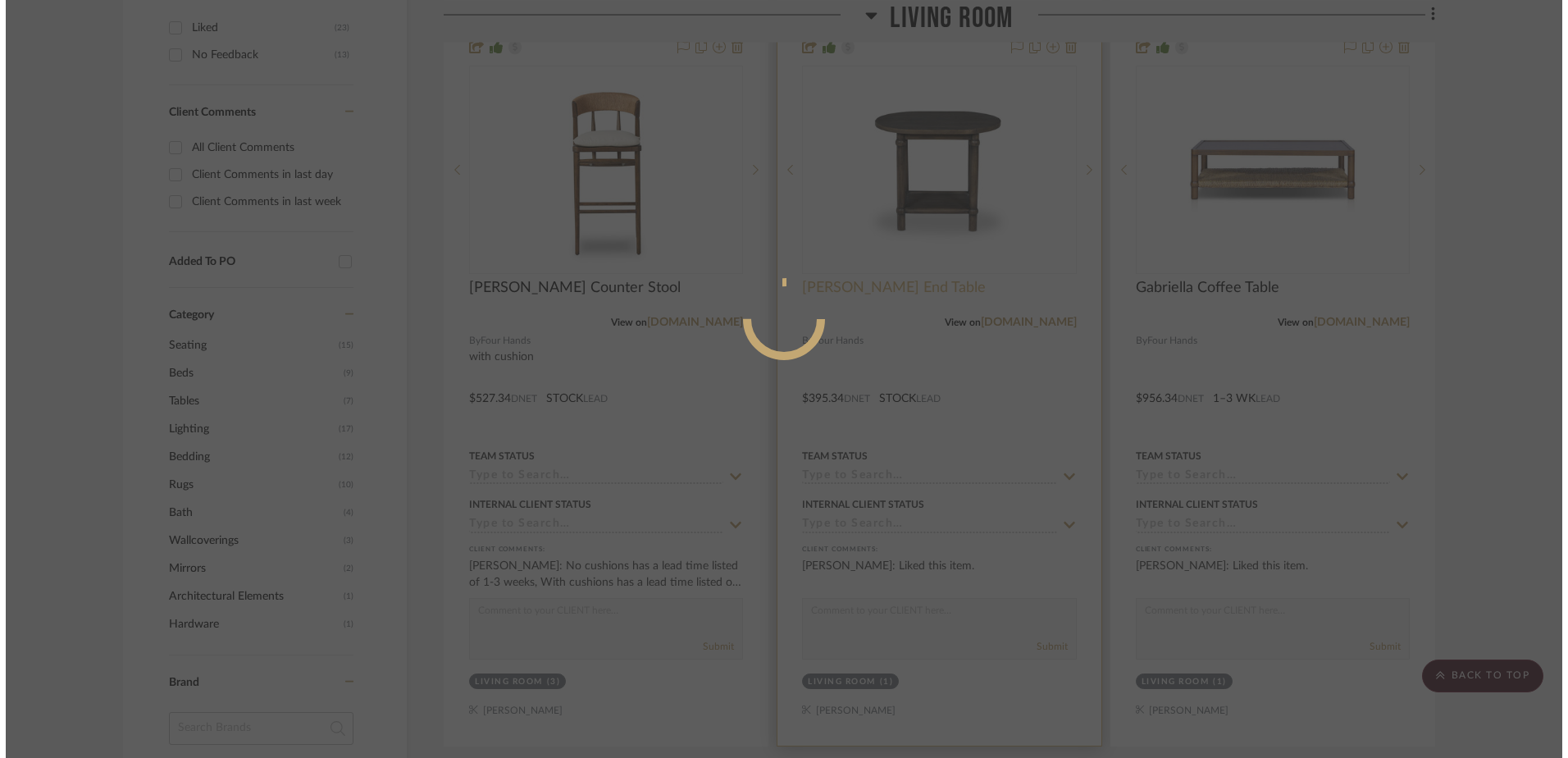
scroll to position [0, 0]
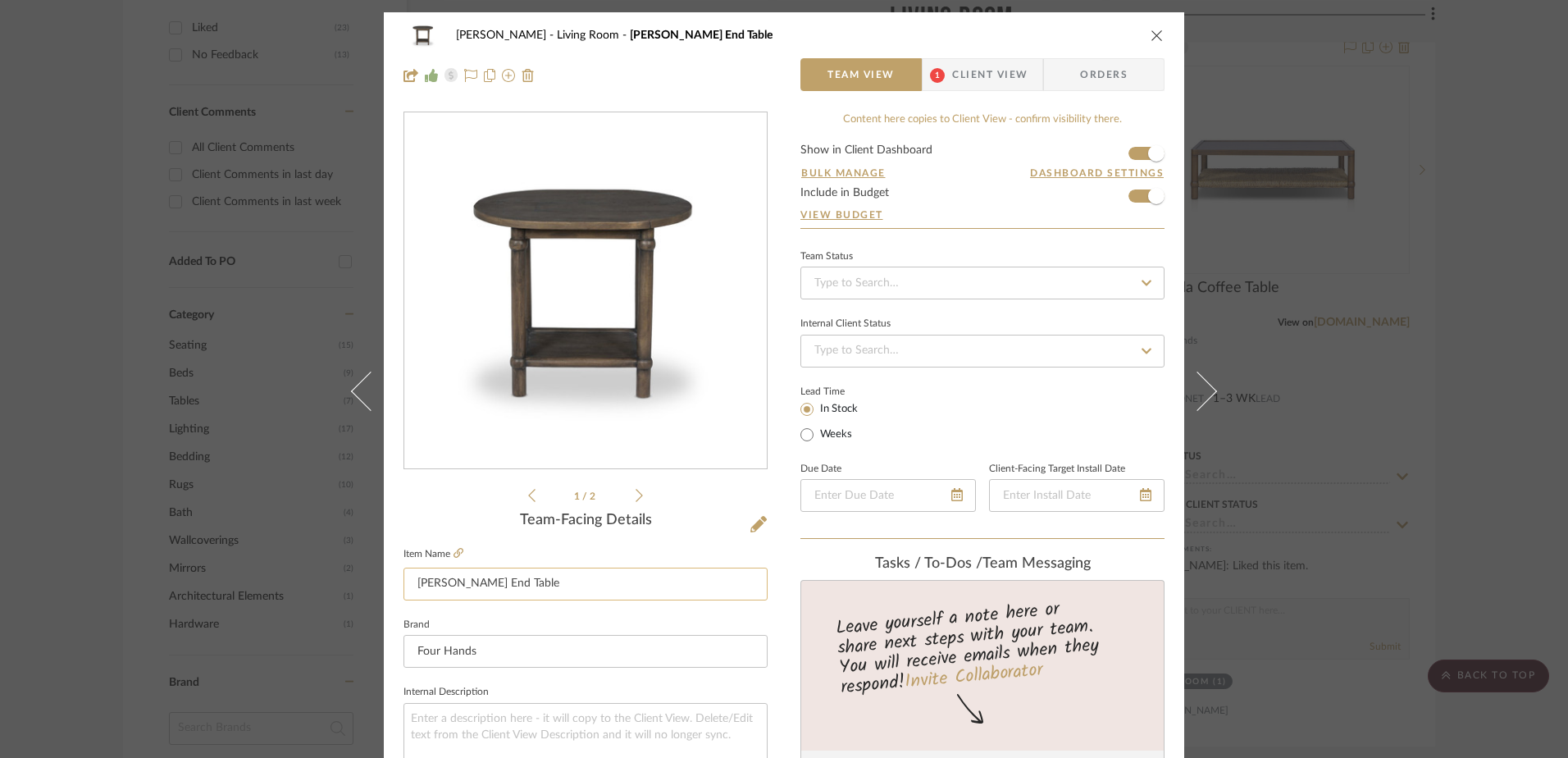
click at [479, 582] on input "[PERSON_NAME] End Table" at bounding box center [586, 584] width 364 height 33
click at [1150, 29] on icon "close" at bounding box center [1156, 34] width 13 height 13
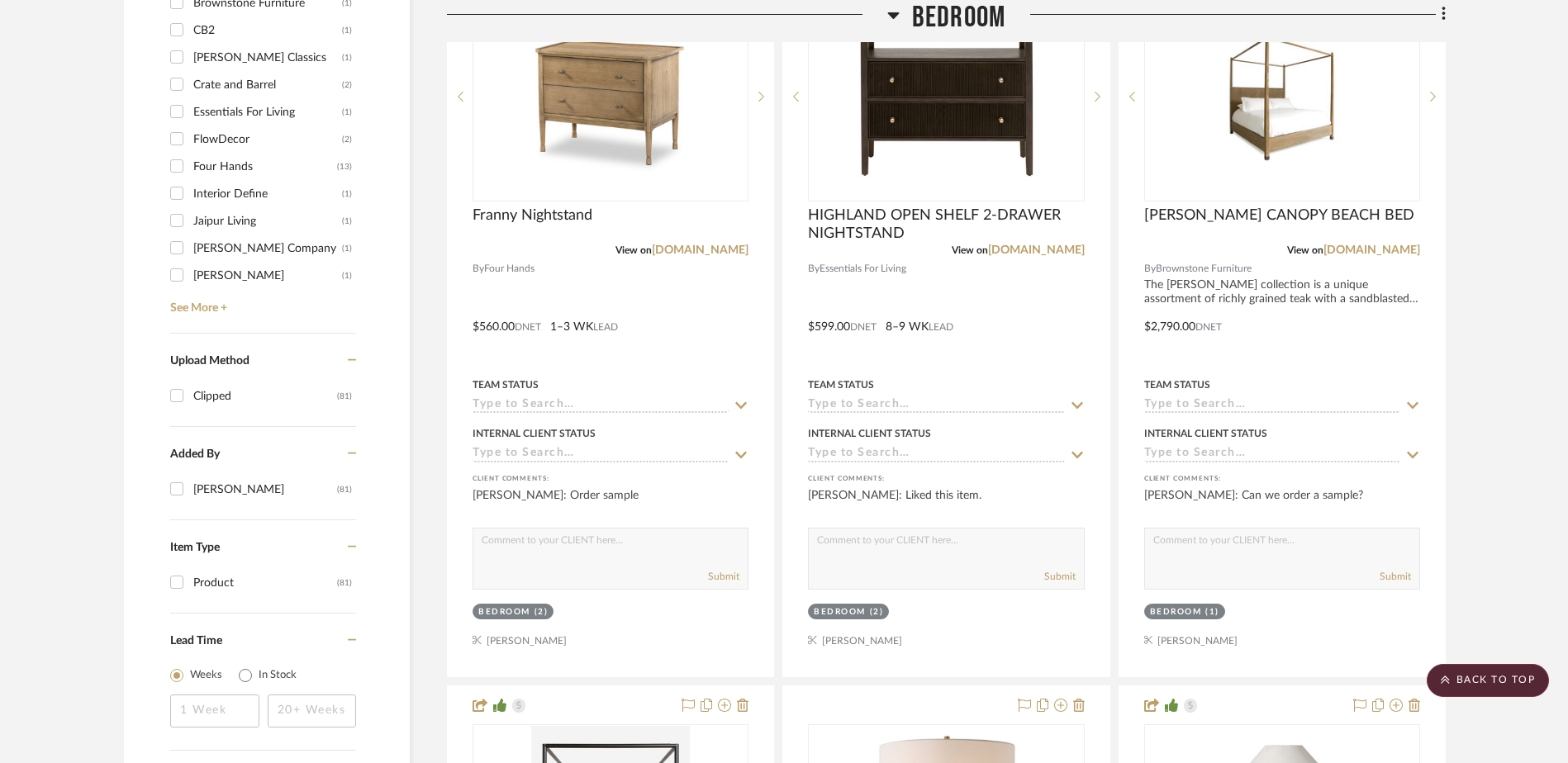
scroll to position [2064, 0]
